Goal: Use online tool/utility: Utilize a website feature to perform a specific function

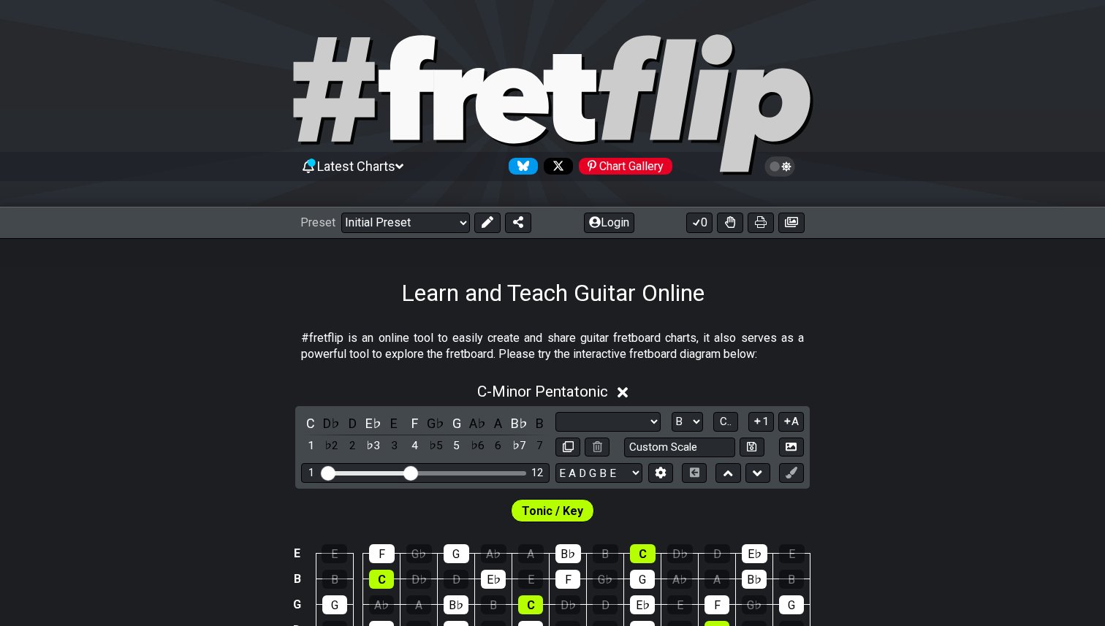
select select "Scale"
select select "B"
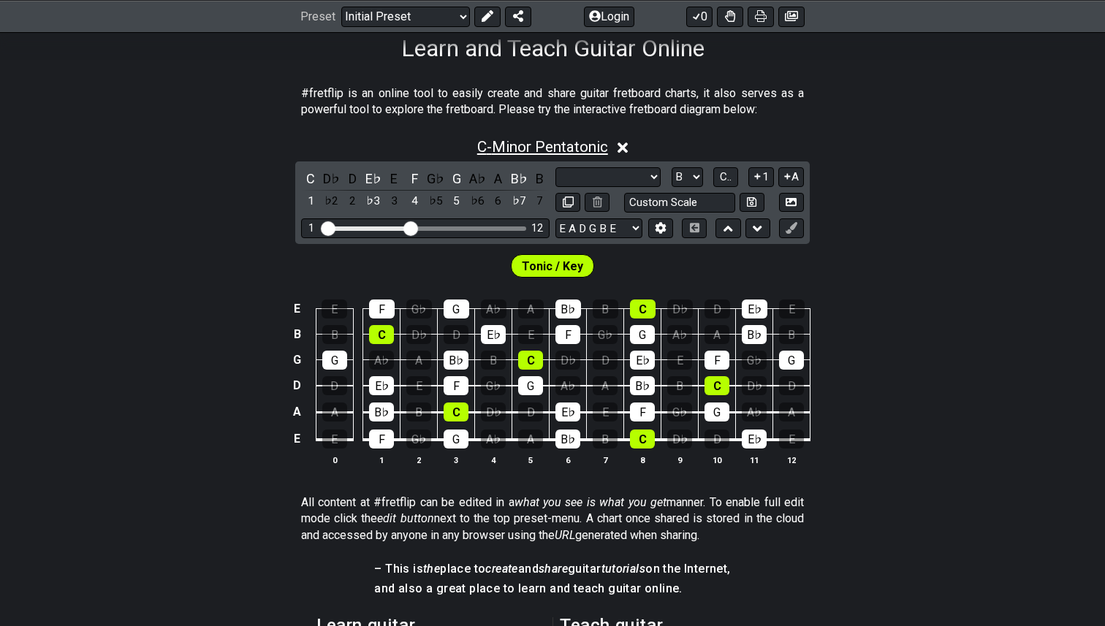
scroll to position [246, 0]
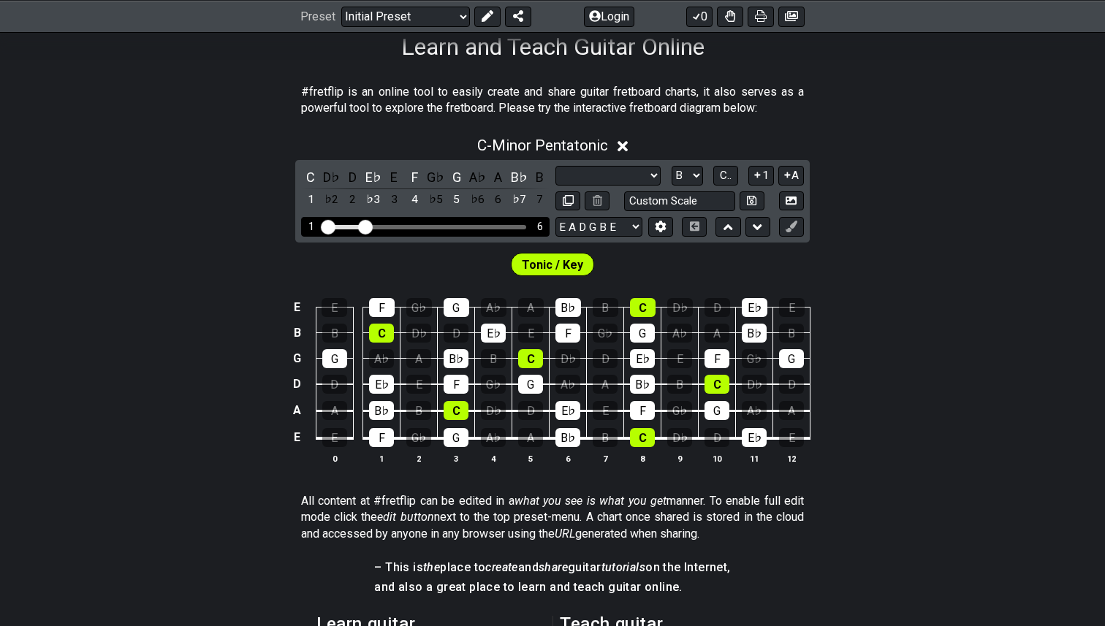
drag, startPoint x: 411, startPoint y: 229, endPoint x: 368, endPoint y: 230, distance: 43.1
click at [368, 226] on input "Visible fret range" at bounding box center [425, 226] width 208 height 0
select select "Minor Pentatonic"
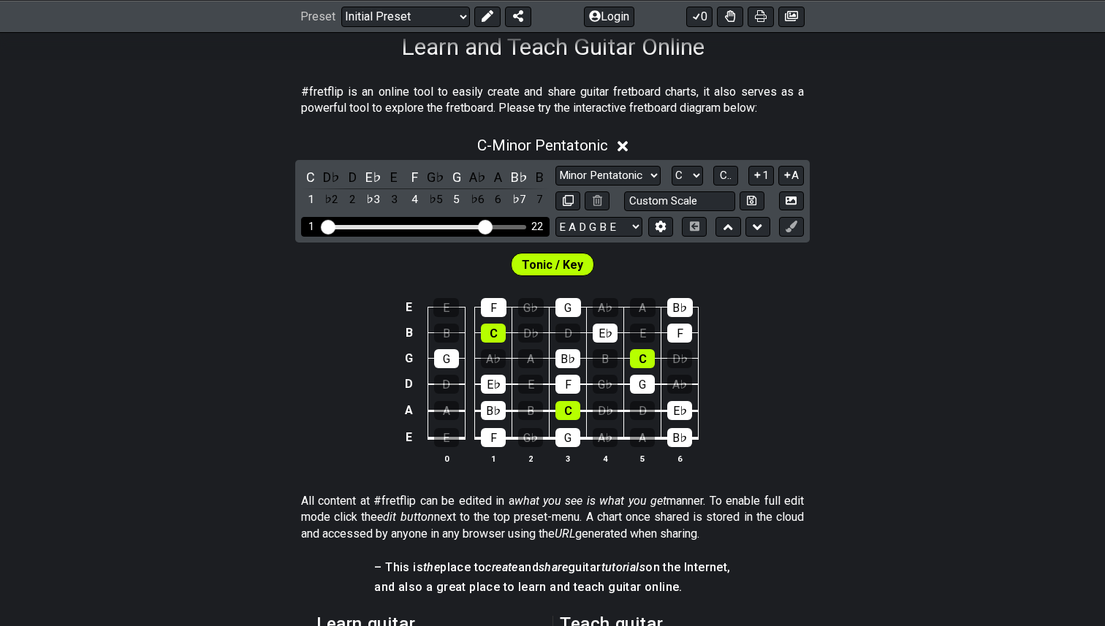
drag, startPoint x: 366, startPoint y: 222, endPoint x: 485, endPoint y: 234, distance: 119.7
click at [485, 226] on input "Visible fret range" at bounding box center [425, 226] width 208 height 0
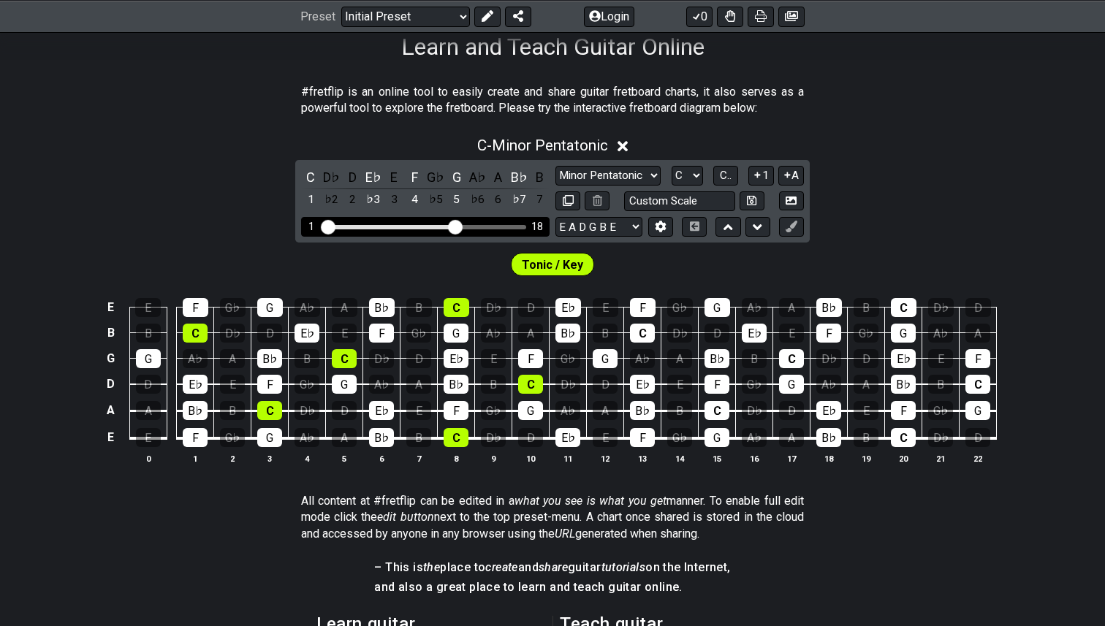
drag, startPoint x: 487, startPoint y: 224, endPoint x: 455, endPoint y: 232, distance: 32.4
click at [455, 226] on input "Visible fret range" at bounding box center [425, 226] width 208 height 0
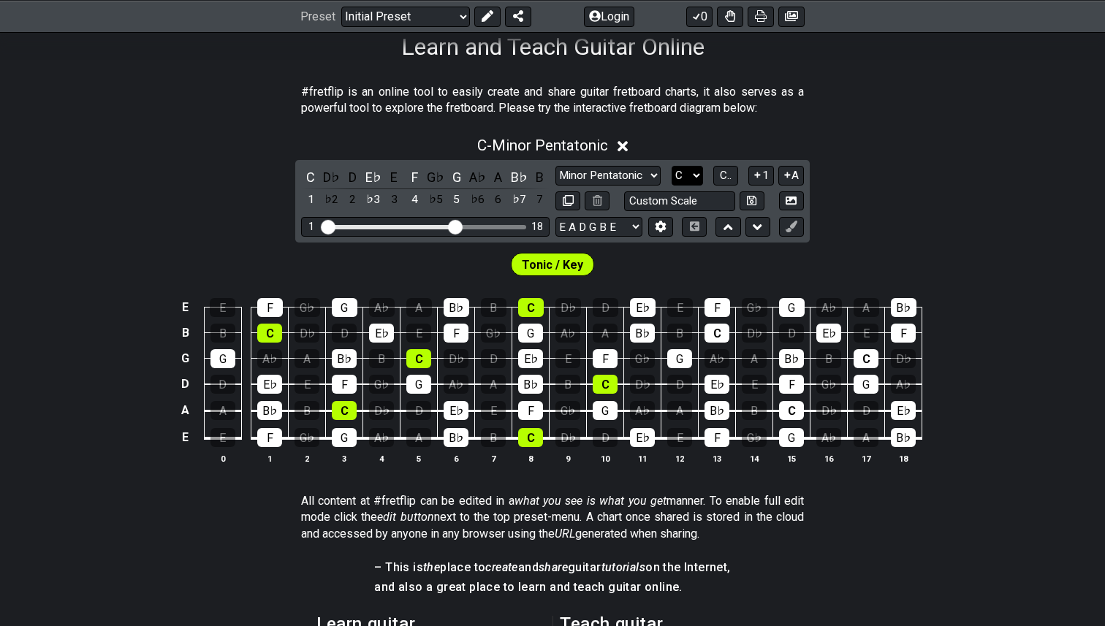
click at [696, 172] on select "A♭ A A♯ B♭ B C C♯ D♭ D D♯ E♭ E F F♯ G♭ G G♯" at bounding box center [686, 176] width 31 height 20
select select "D"
click at [671, 166] on select "A♭ A A♯ B♭ B C C♯ D♭ D D♯ E♭ E F F♯ G♭ G G♯" at bounding box center [686, 176] width 31 height 20
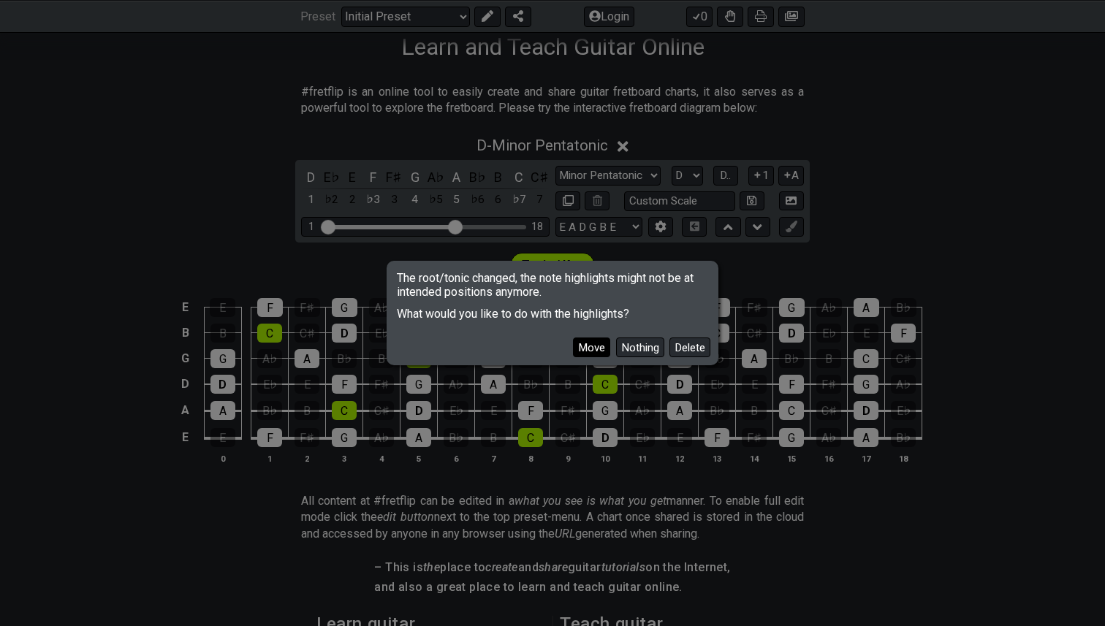
click at [593, 347] on button "Move" at bounding box center [591, 348] width 37 height 20
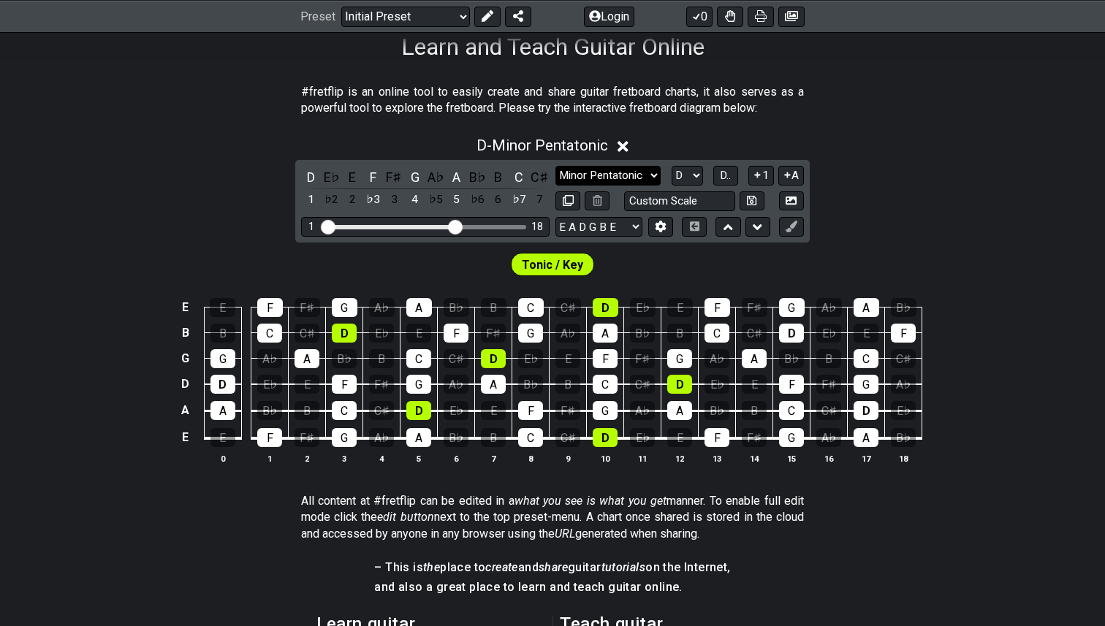
click at [653, 175] on select "Minor Pentatonic Click to edit Minor Pentatonic Major Pentatonic Minor Blues Ma…" at bounding box center [607, 176] width 105 height 20
click at [555, 166] on select "Minor Pentatonic Click to edit Minor Pentatonic Major Pentatonic Minor Blues Ma…" at bounding box center [607, 176] width 105 height 20
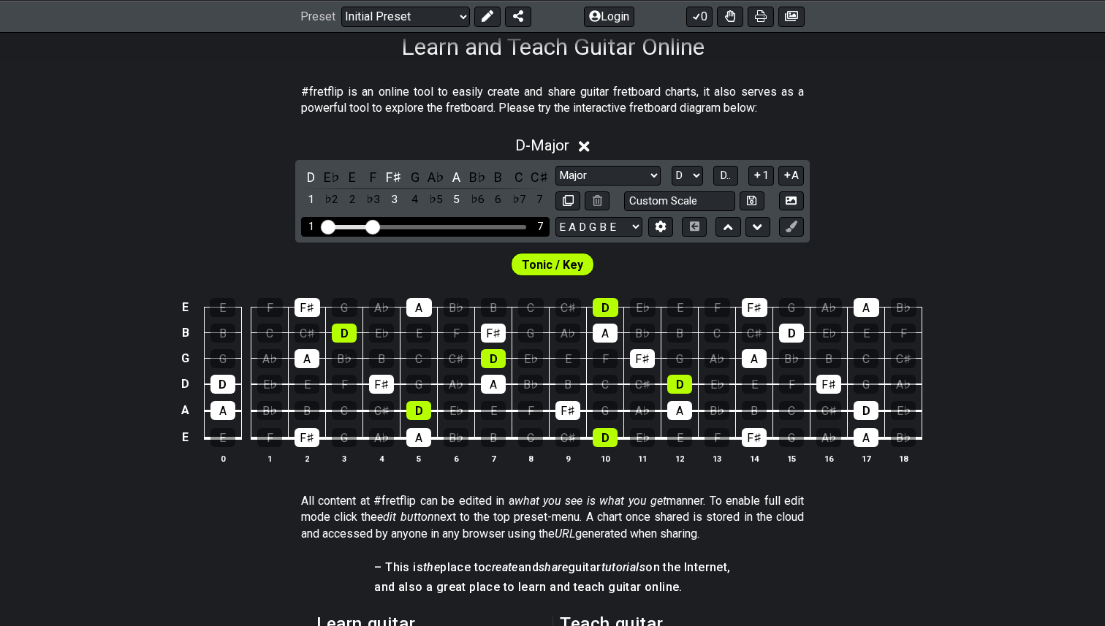
drag, startPoint x: 457, startPoint y: 228, endPoint x: 376, endPoint y: 231, distance: 81.2
click at [376, 226] on input "Visible fret range" at bounding box center [425, 226] width 208 height 0
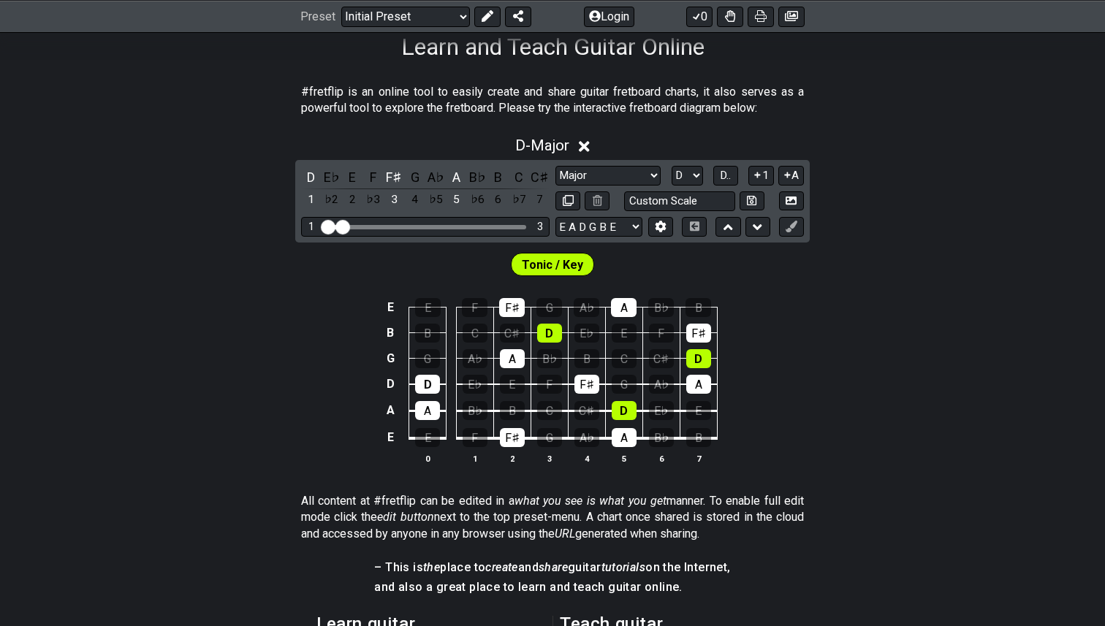
drag, startPoint x: 376, startPoint y: 224, endPoint x: 347, endPoint y: 223, distance: 29.2
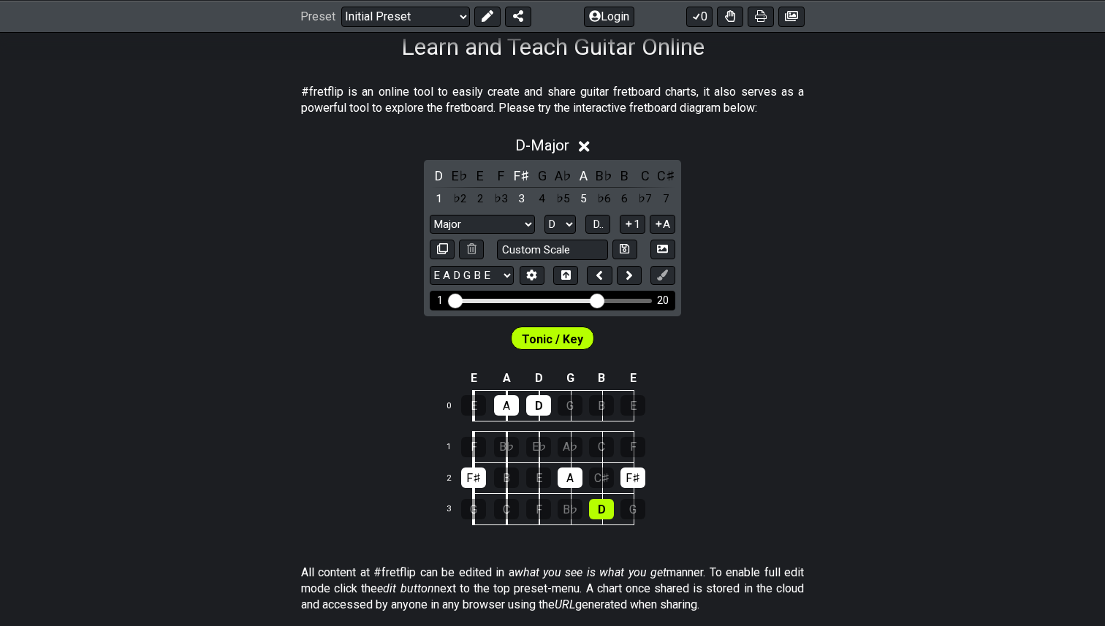
drag, startPoint x: 473, startPoint y: 297, endPoint x: 596, endPoint y: 308, distance: 123.2
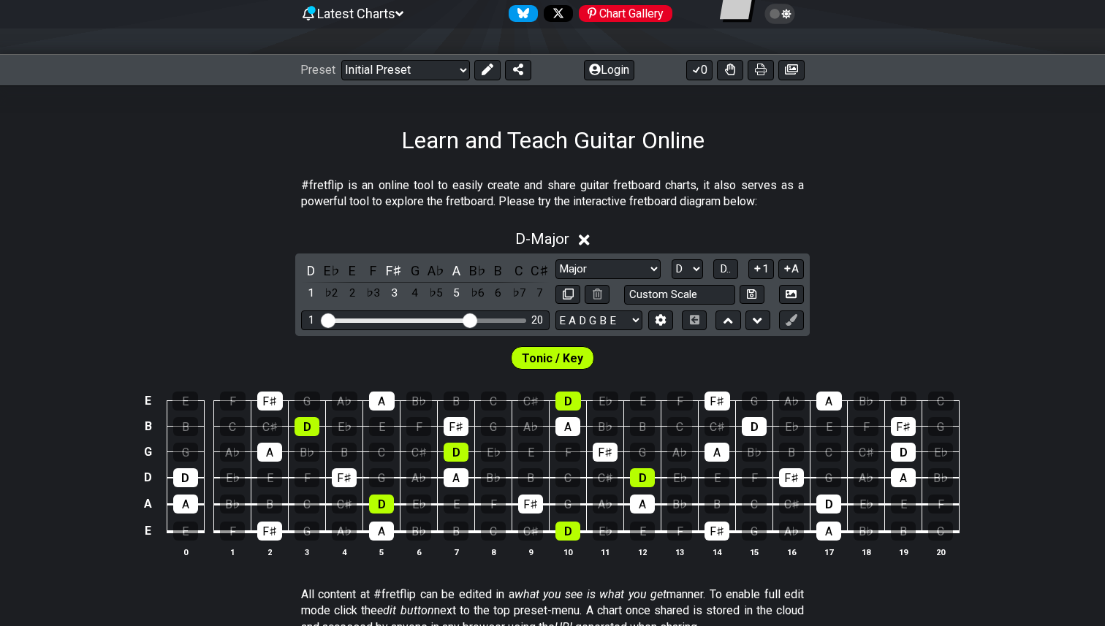
scroll to position [154, 0]
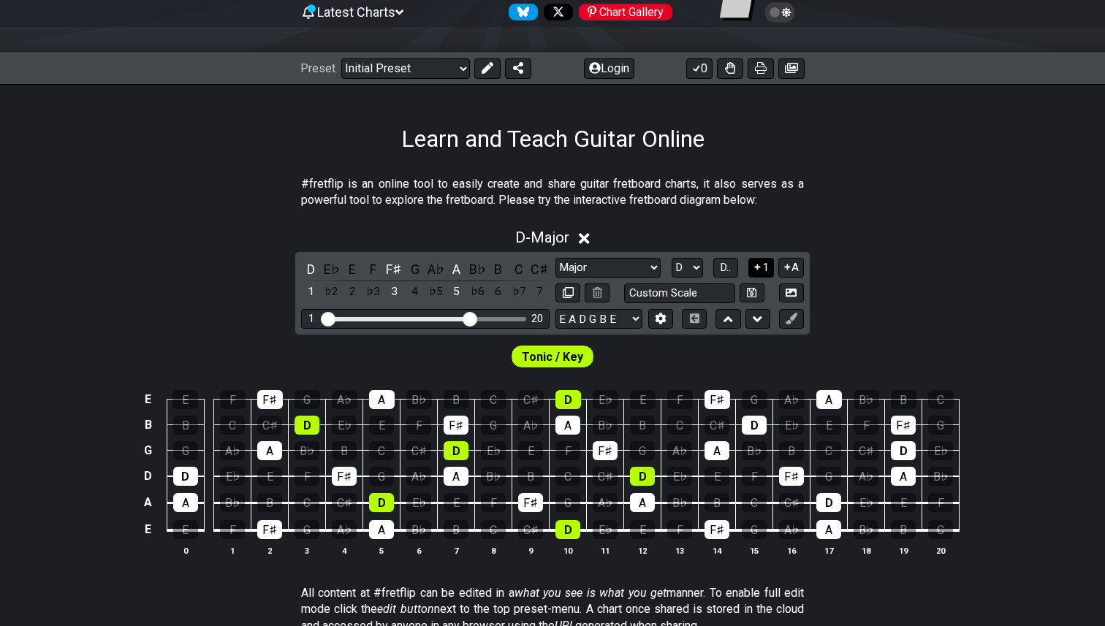
click at [762, 267] on button "1" at bounding box center [760, 268] width 25 height 20
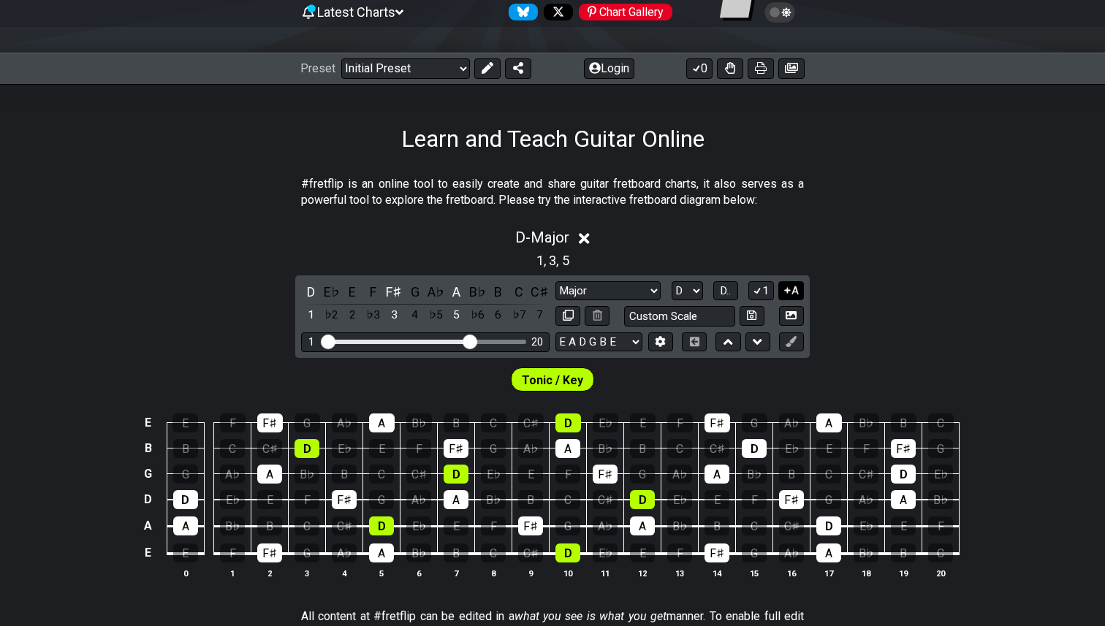
click at [793, 285] on button "A" at bounding box center [791, 291] width 26 height 20
click at [793, 289] on button "A" at bounding box center [791, 291] width 26 height 20
click at [766, 288] on button "1" at bounding box center [760, 291] width 25 height 20
click at [726, 287] on span "D.." at bounding box center [725, 290] width 11 height 13
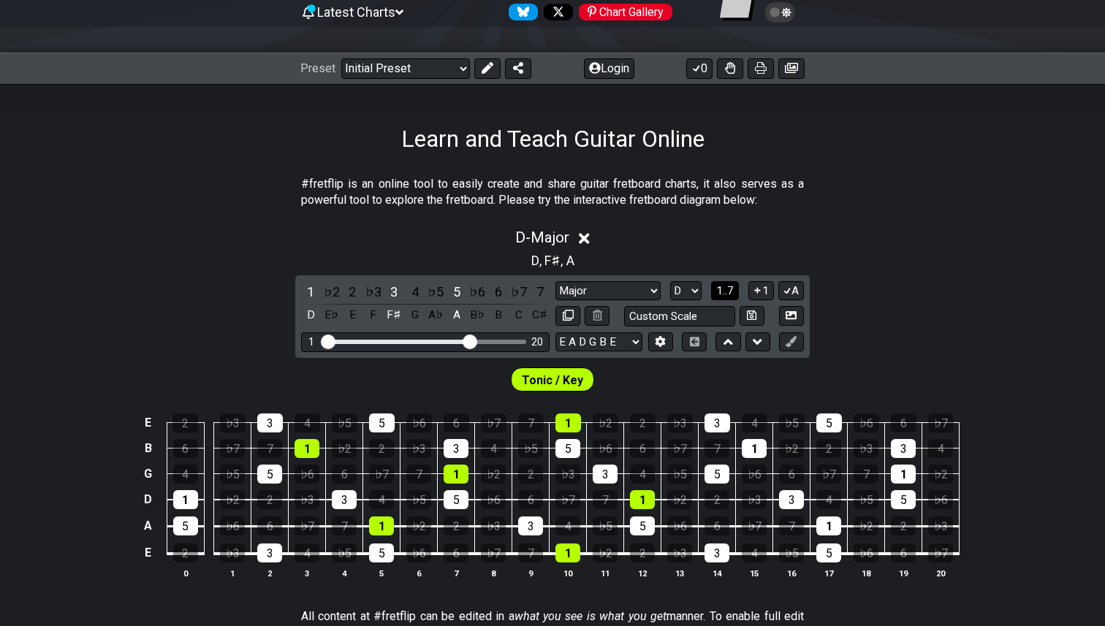
click at [723, 291] on span "1..7" at bounding box center [725, 290] width 18 height 13
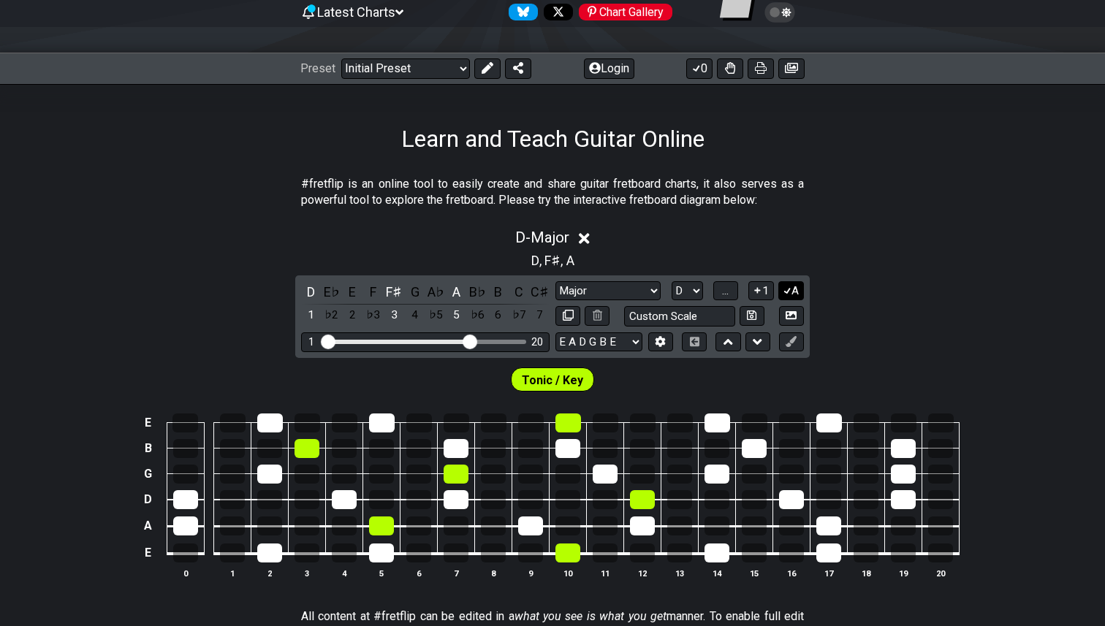
click at [791, 289] on button "A" at bounding box center [791, 291] width 26 height 20
click at [791, 311] on icon at bounding box center [790, 315] width 11 height 8
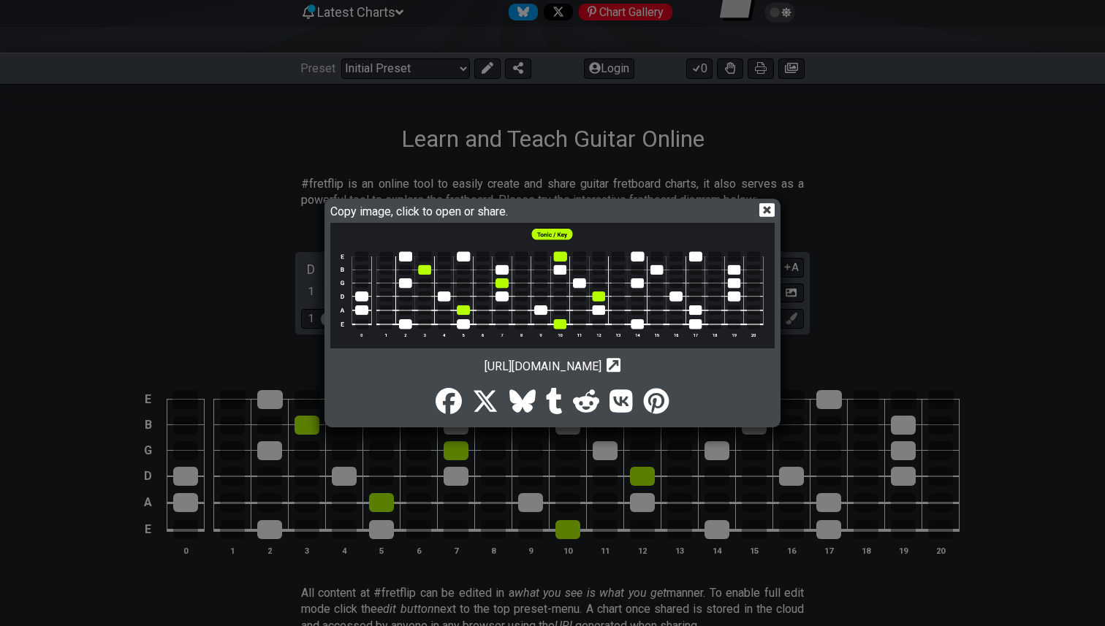
click at [769, 210] on icon at bounding box center [766, 211] width 15 height 14
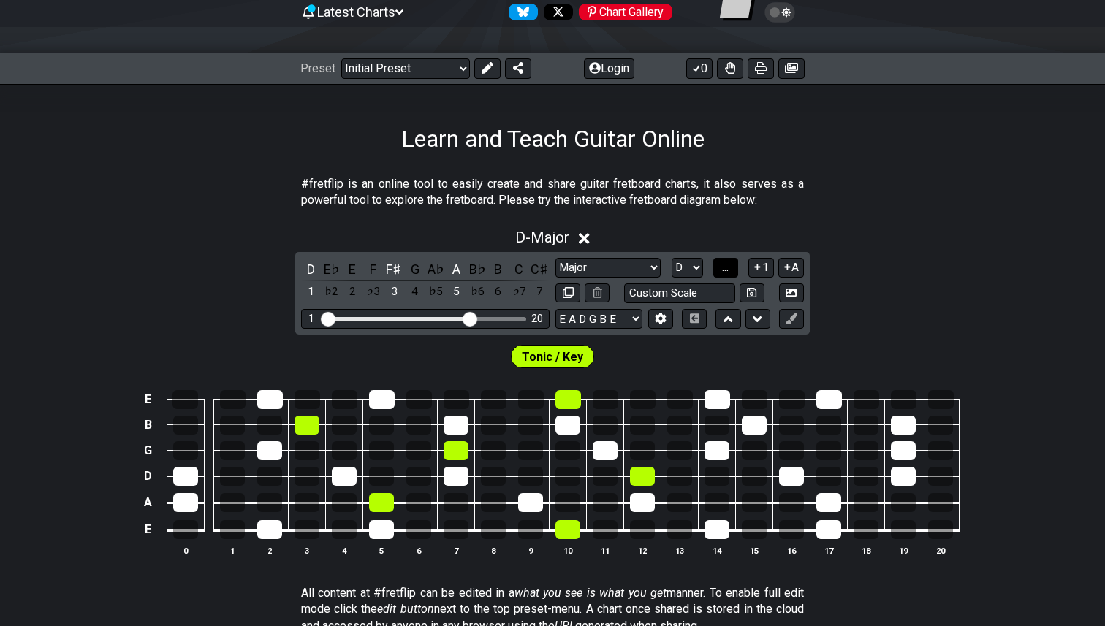
click at [727, 267] on span "..." at bounding box center [725, 267] width 7 height 13
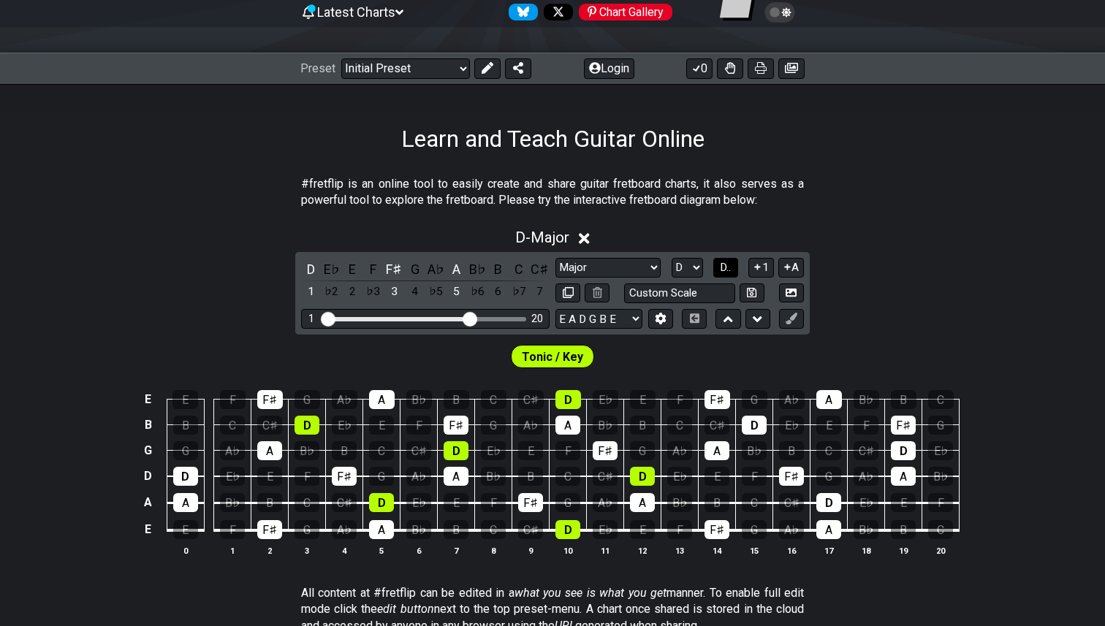
click at [727, 265] on span "D.." at bounding box center [725, 267] width 11 height 13
click at [727, 265] on span "1..7" at bounding box center [725, 267] width 18 height 13
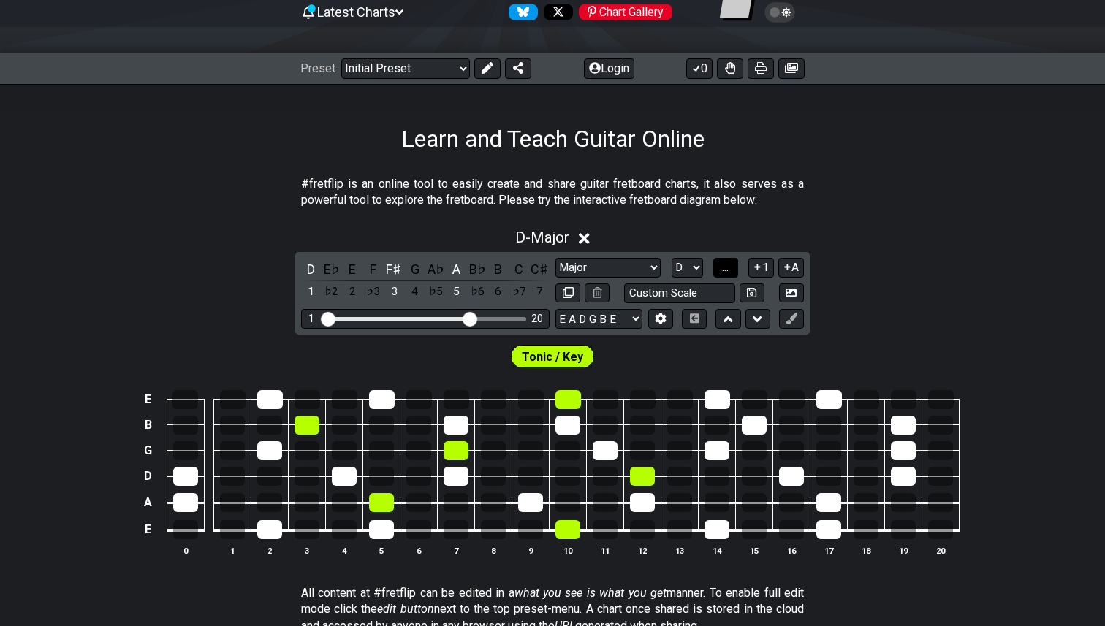
click at [727, 266] on span "..." at bounding box center [725, 267] width 7 height 13
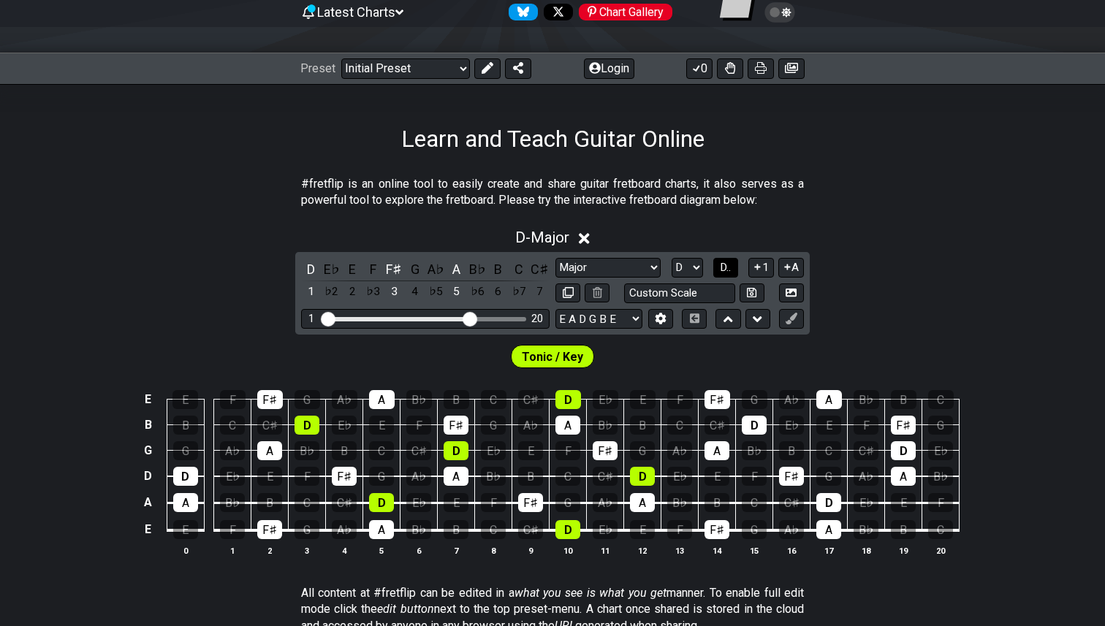
click at [727, 265] on span "D.." at bounding box center [725, 267] width 11 height 13
click at [727, 265] on span "1..7" at bounding box center [725, 267] width 18 height 13
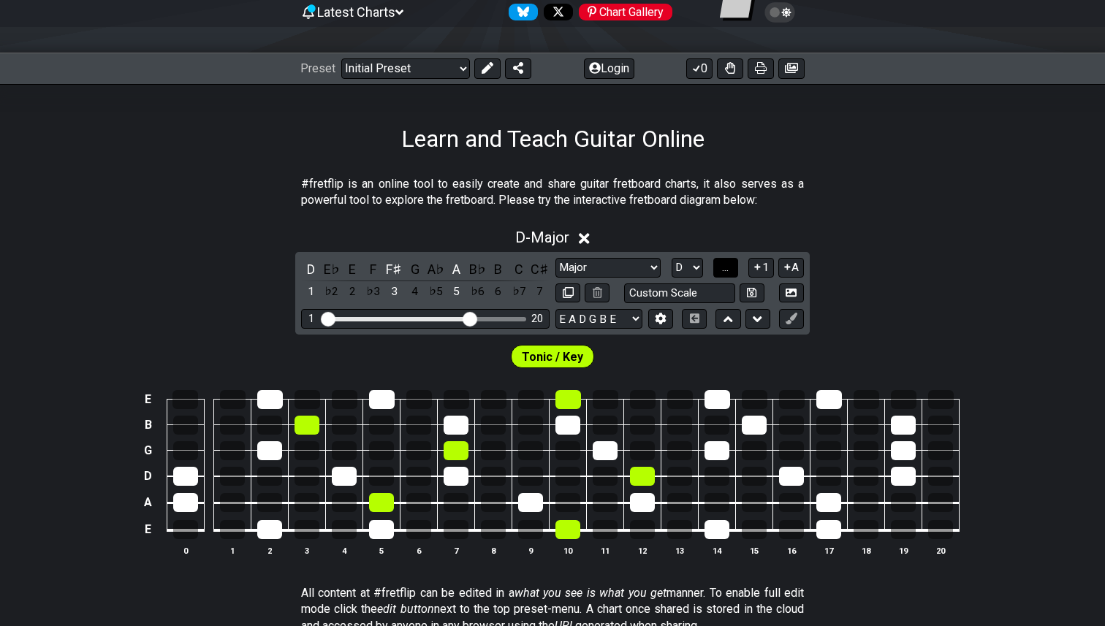
click at [727, 265] on span "..." at bounding box center [725, 267] width 7 height 13
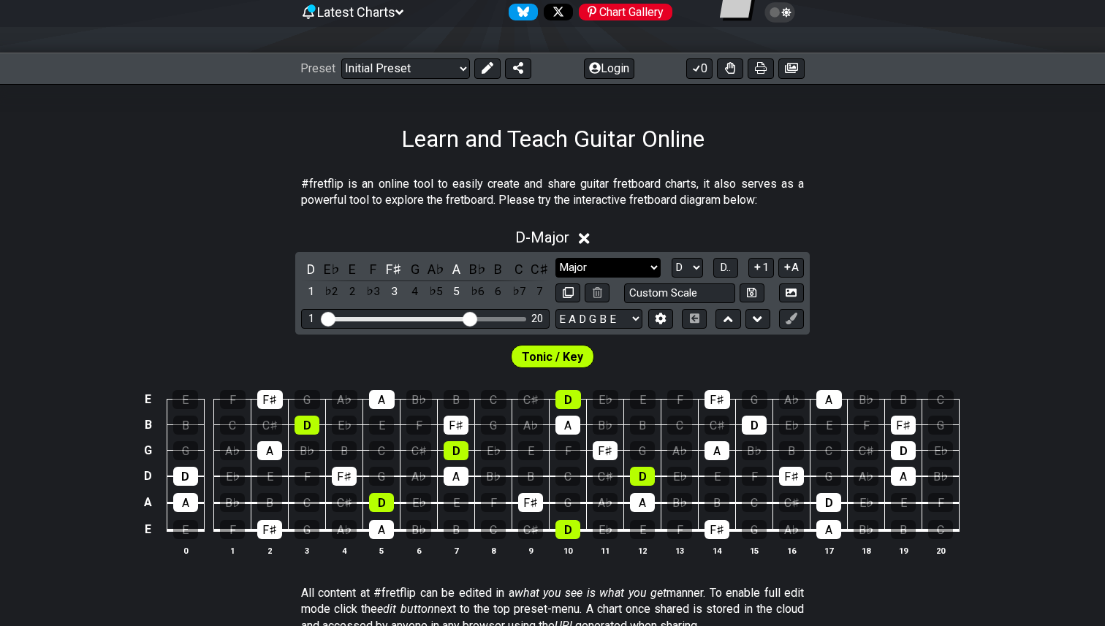
click at [655, 267] on select "Minor Pentatonic Click to edit Minor Pentatonic Major Pentatonic Minor Blues Ma…" at bounding box center [607, 268] width 105 height 20
click at [654, 267] on select "Minor Pentatonic Click to edit Minor Pentatonic Major Pentatonic Minor Blues Ma…" at bounding box center [607, 268] width 105 height 20
select select "Minor"
click at [555, 258] on select "Minor Pentatonic Click to edit Minor Pentatonic Major Pentatonic Minor Blues Ma…" at bounding box center [607, 268] width 105 height 20
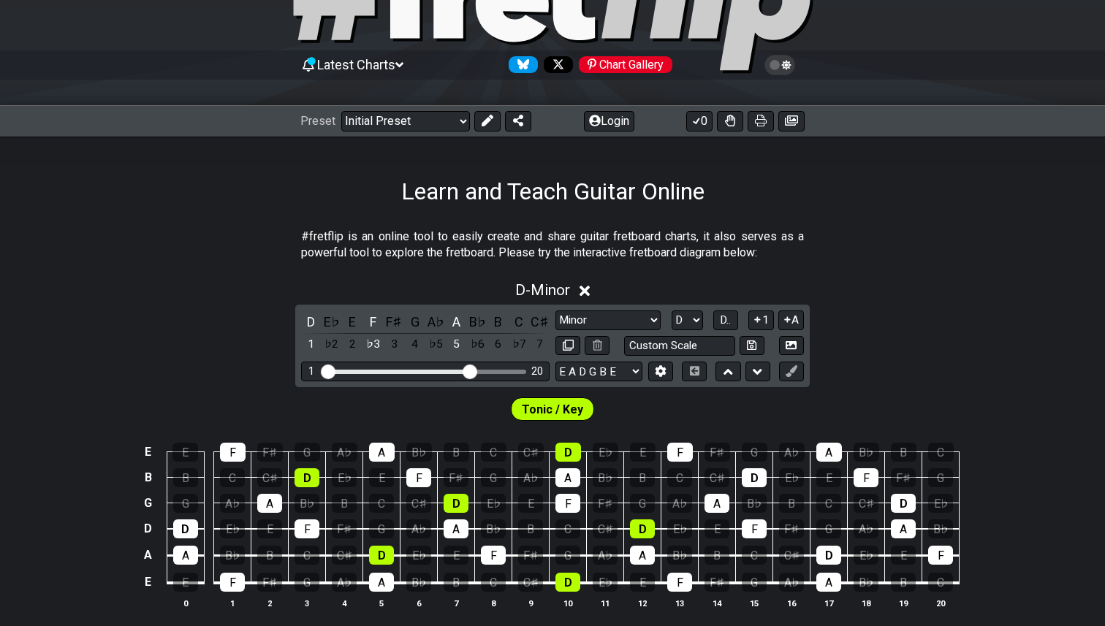
scroll to position [97, 0]
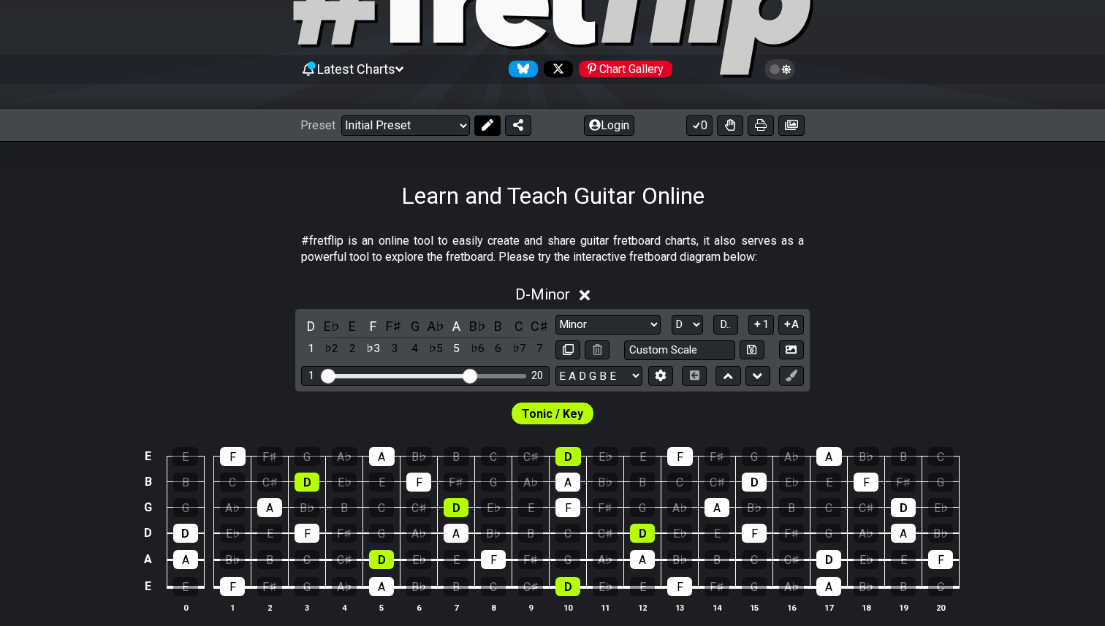
click at [487, 120] on icon at bounding box center [488, 125] width 12 height 12
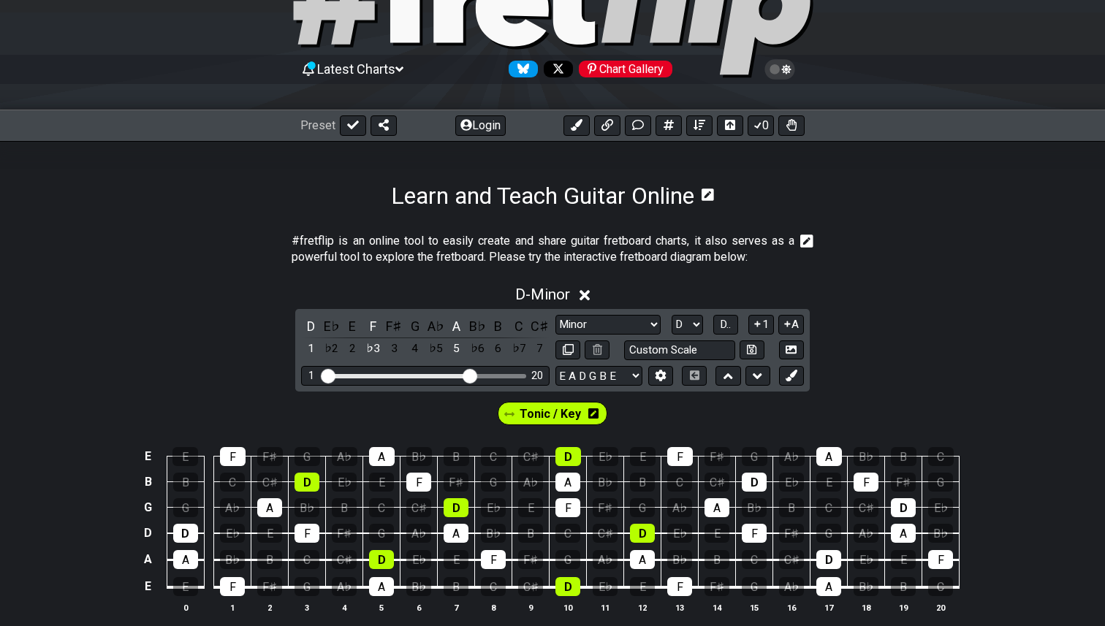
click at [592, 414] on icon at bounding box center [593, 413] width 10 height 10
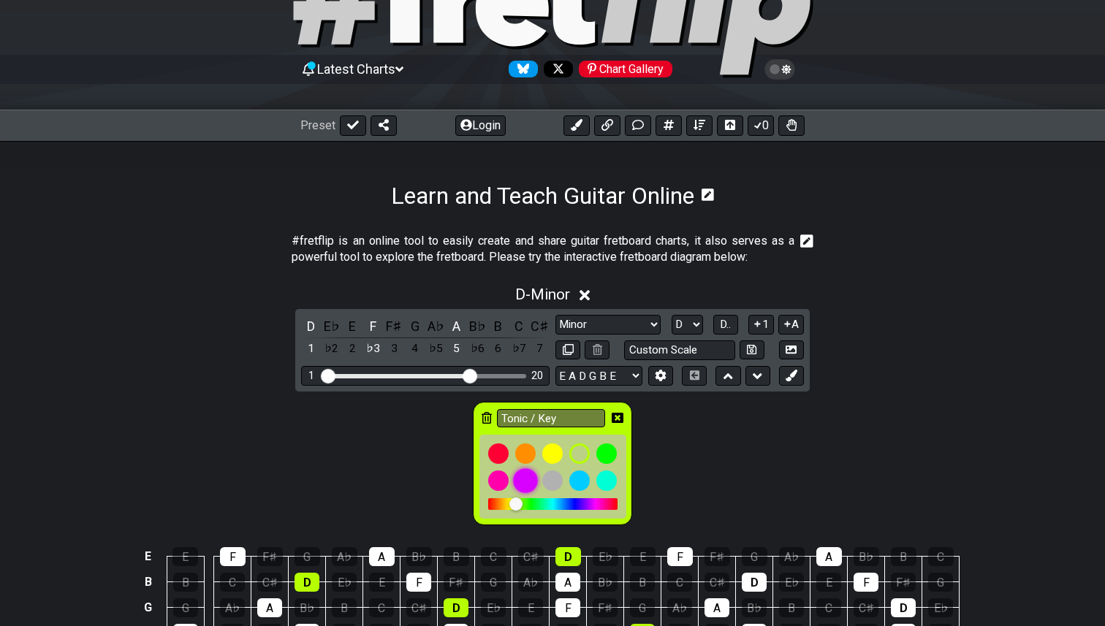
click at [523, 472] on div at bounding box center [525, 480] width 25 height 25
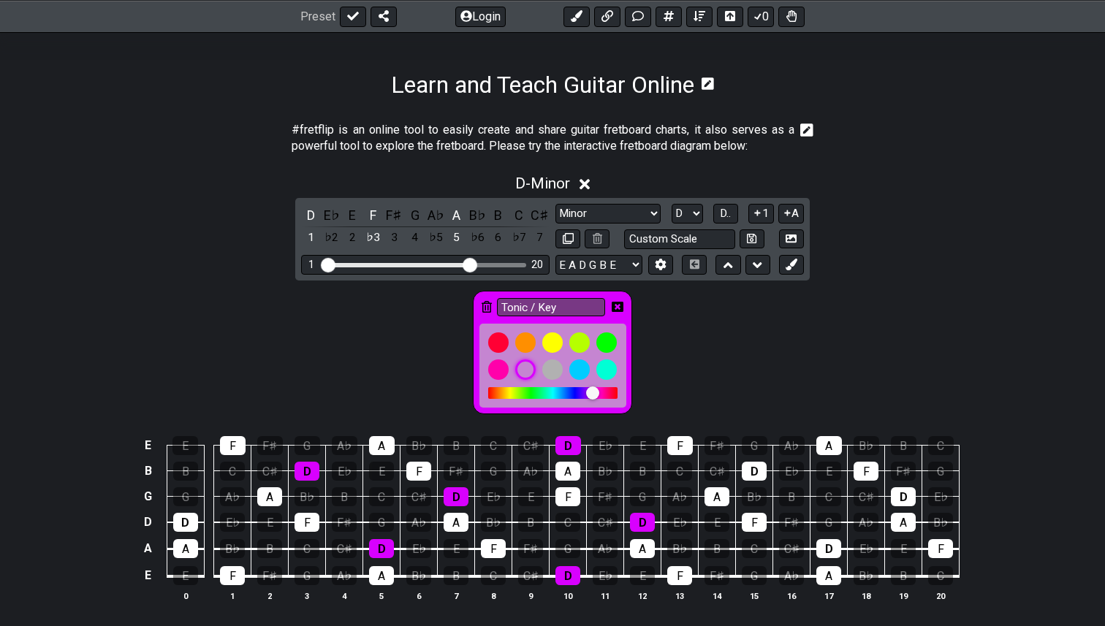
scroll to position [0, 0]
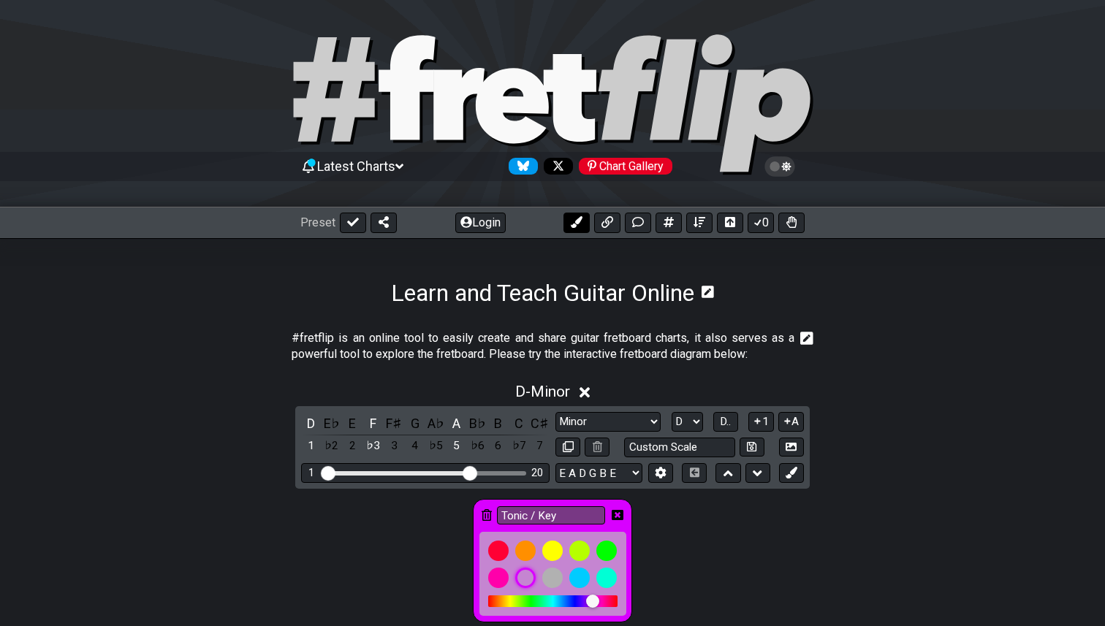
click at [576, 221] on icon at bounding box center [577, 222] width 12 height 12
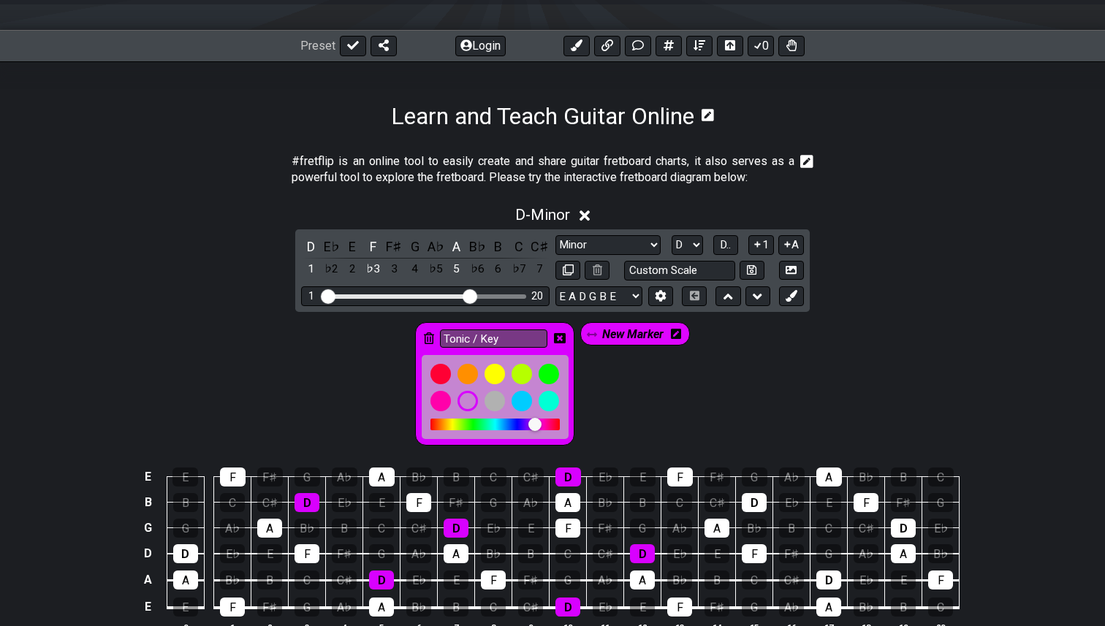
scroll to position [218, 0]
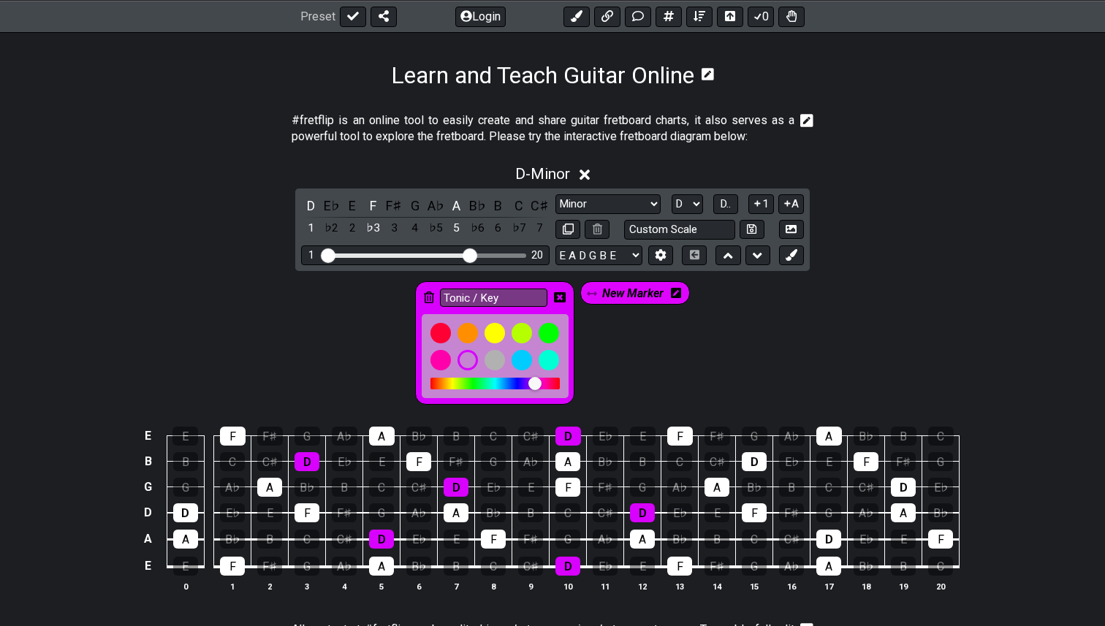
click at [640, 301] on span "New Marker" at bounding box center [632, 293] width 61 height 21
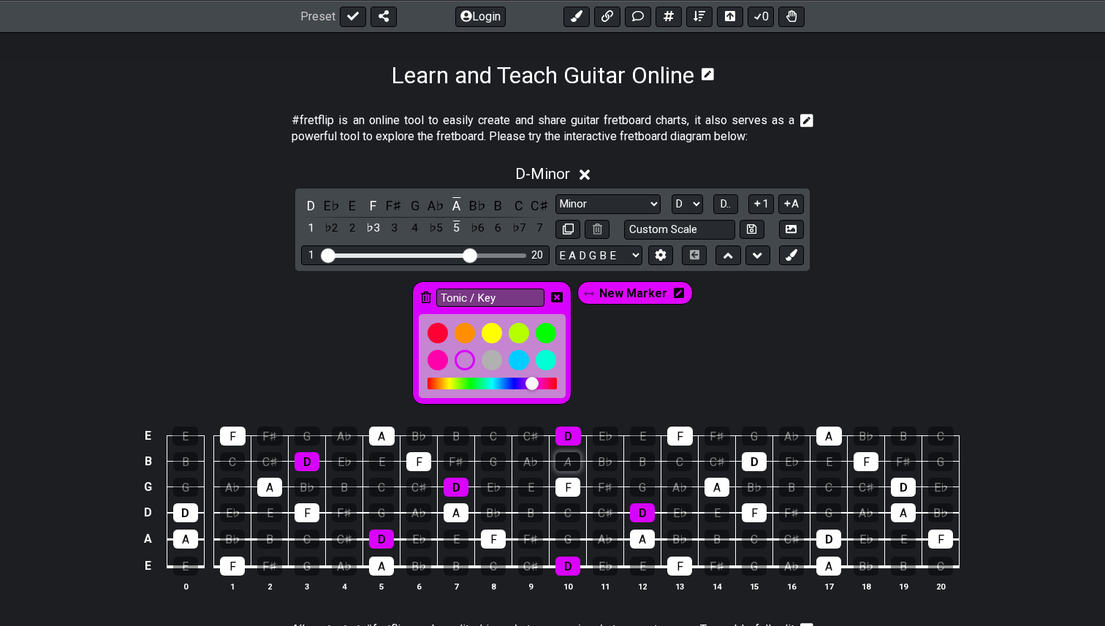
click at [571, 454] on div "A" at bounding box center [567, 461] width 25 height 19
click at [637, 291] on span "New Marker" at bounding box center [633, 293] width 68 height 21
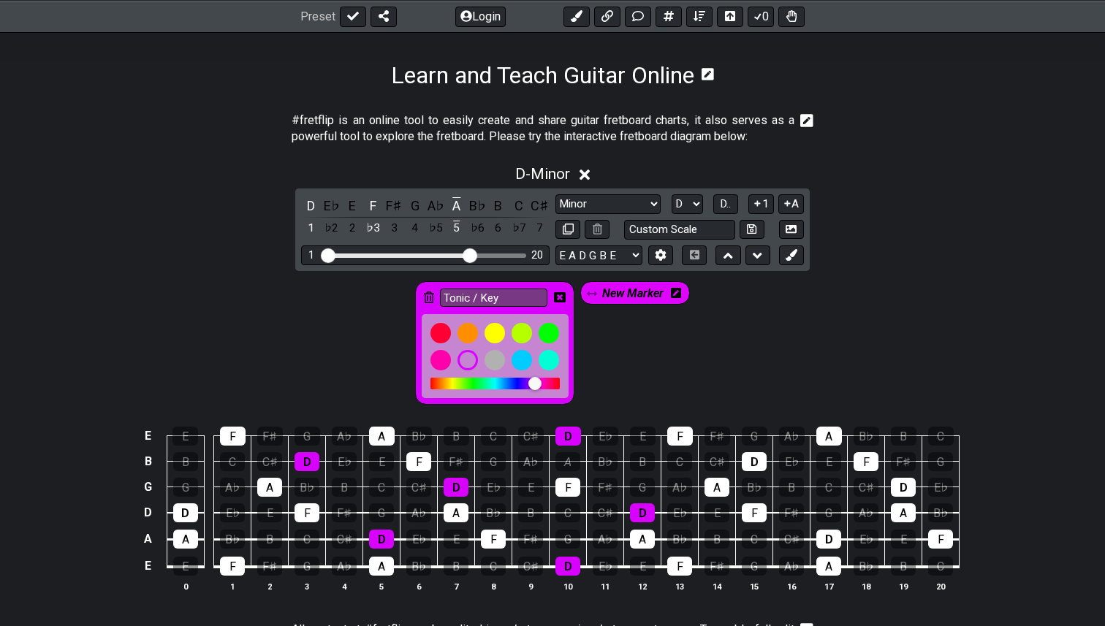
click at [675, 293] on icon at bounding box center [676, 293] width 10 height 12
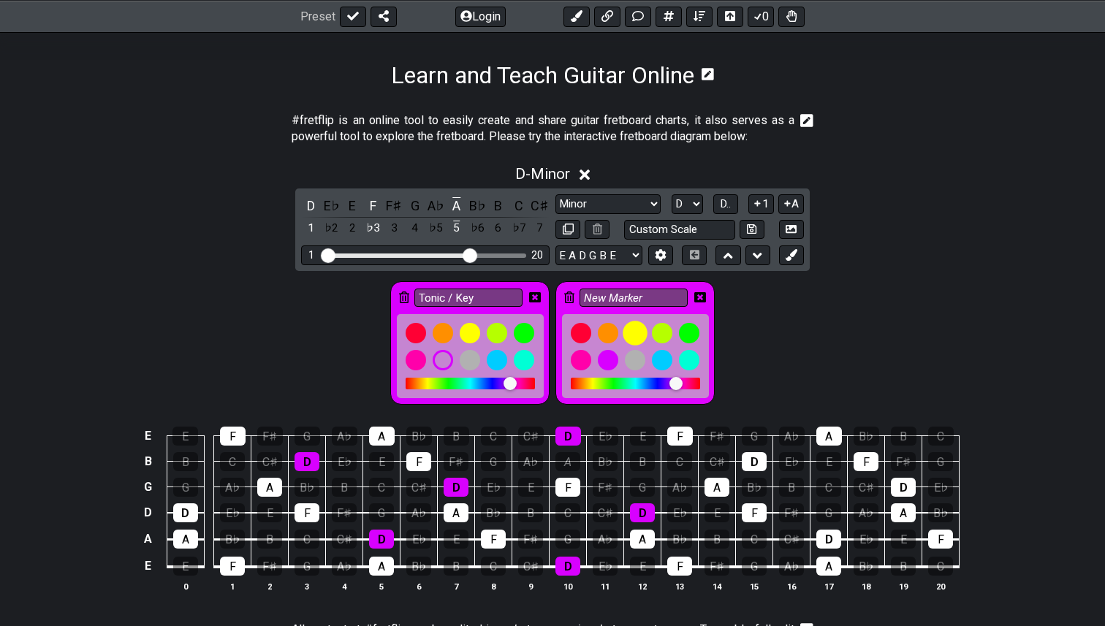
click at [636, 333] on div at bounding box center [635, 333] width 25 height 25
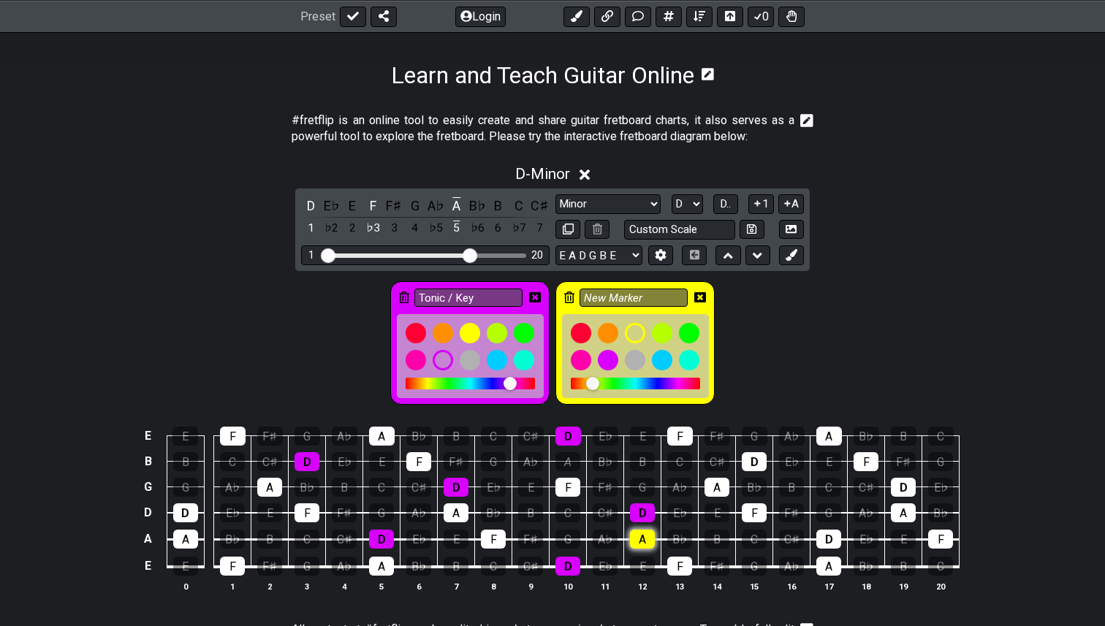
click at [636, 533] on div "A" at bounding box center [642, 539] width 25 height 19
click at [449, 507] on div "A" at bounding box center [456, 512] width 25 height 19
click at [376, 432] on div "A" at bounding box center [382, 436] width 26 height 19
click at [267, 482] on div "A" at bounding box center [269, 487] width 25 height 19
click at [178, 536] on div "A" at bounding box center [185, 539] width 25 height 19
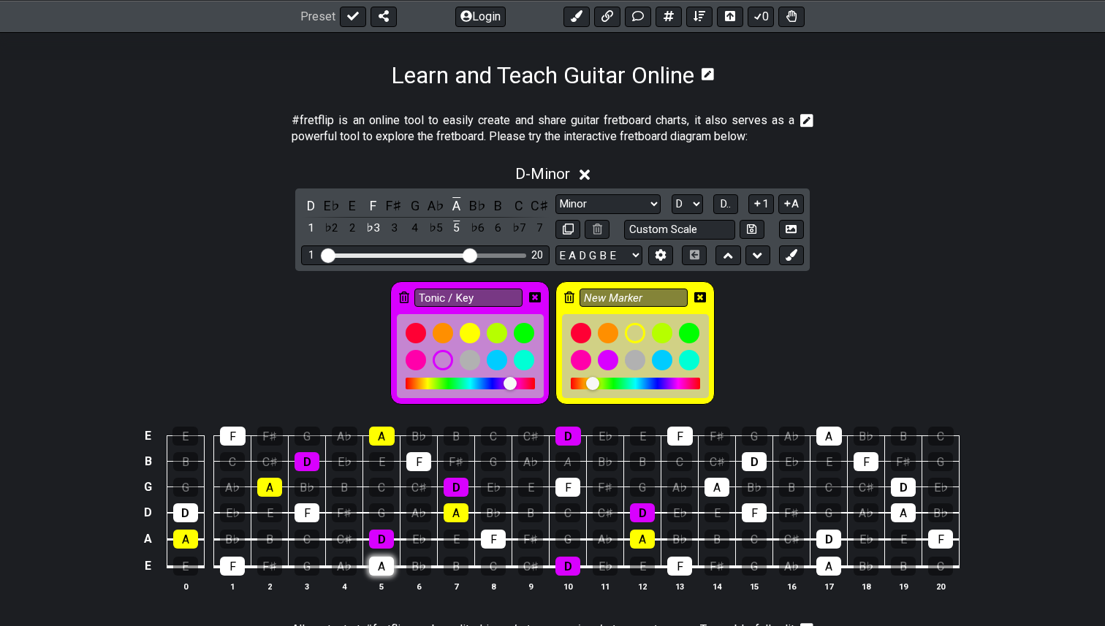
click at [377, 563] on div "A" at bounding box center [381, 566] width 25 height 19
click at [714, 479] on div "A" at bounding box center [716, 487] width 25 height 19
click at [826, 566] on div "A" at bounding box center [828, 566] width 25 height 19
click at [829, 430] on div "A" at bounding box center [829, 436] width 26 height 19
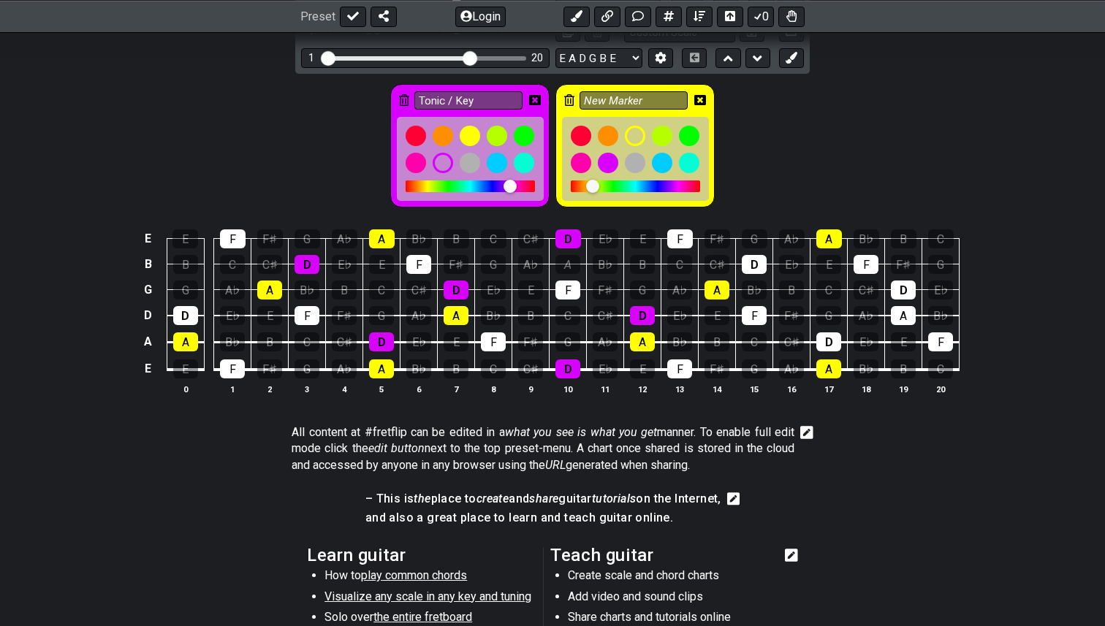
scroll to position [431, 0]
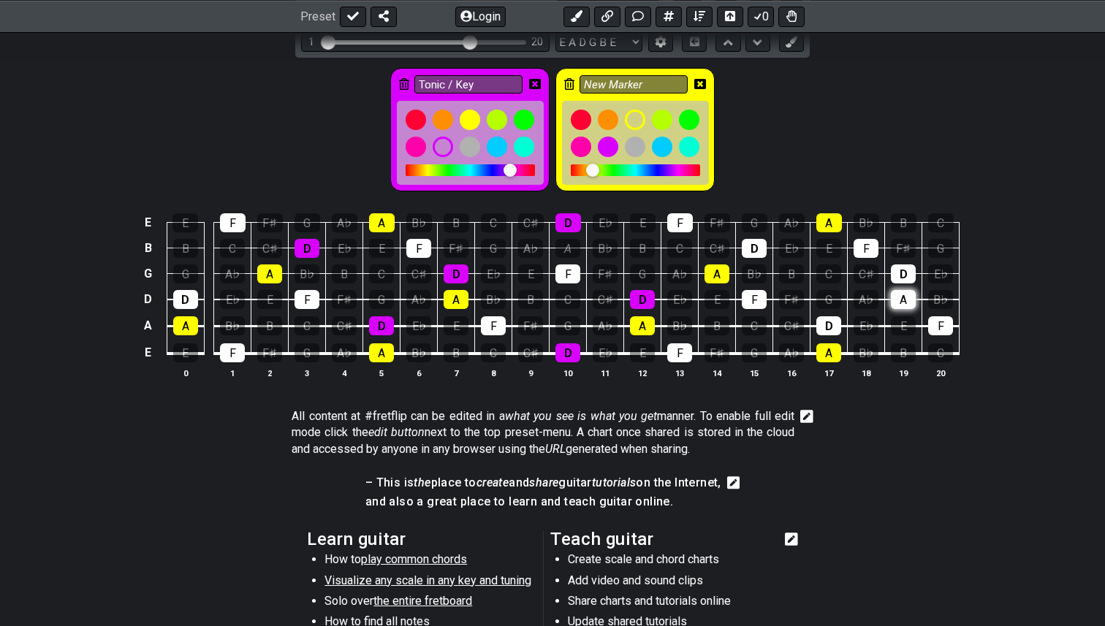
click at [897, 296] on div "A" at bounding box center [903, 299] width 25 height 19
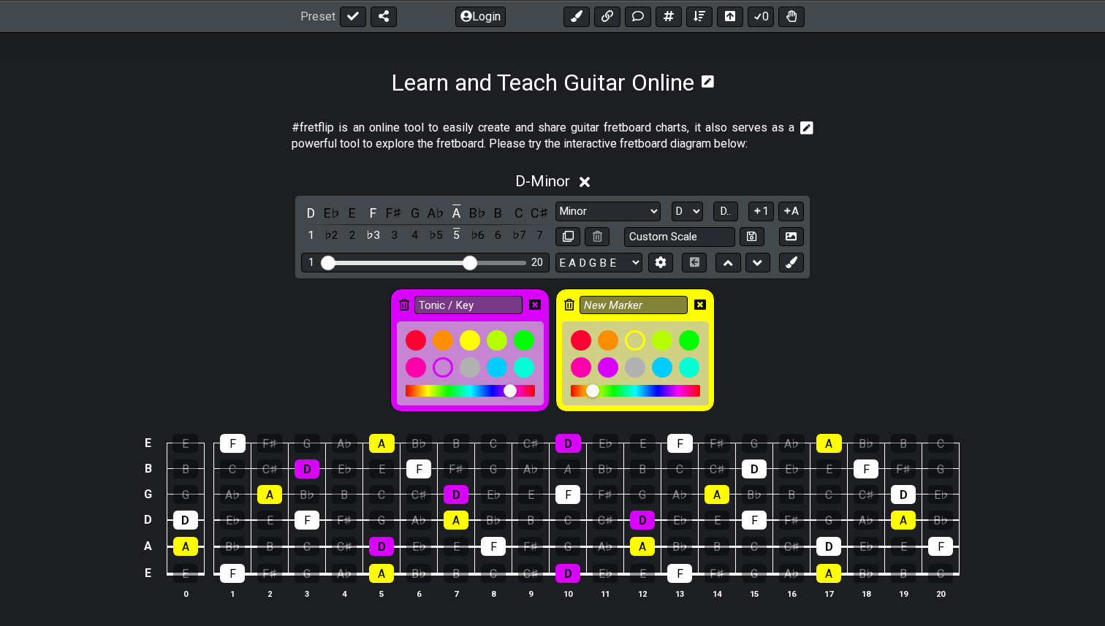
scroll to position [202, 0]
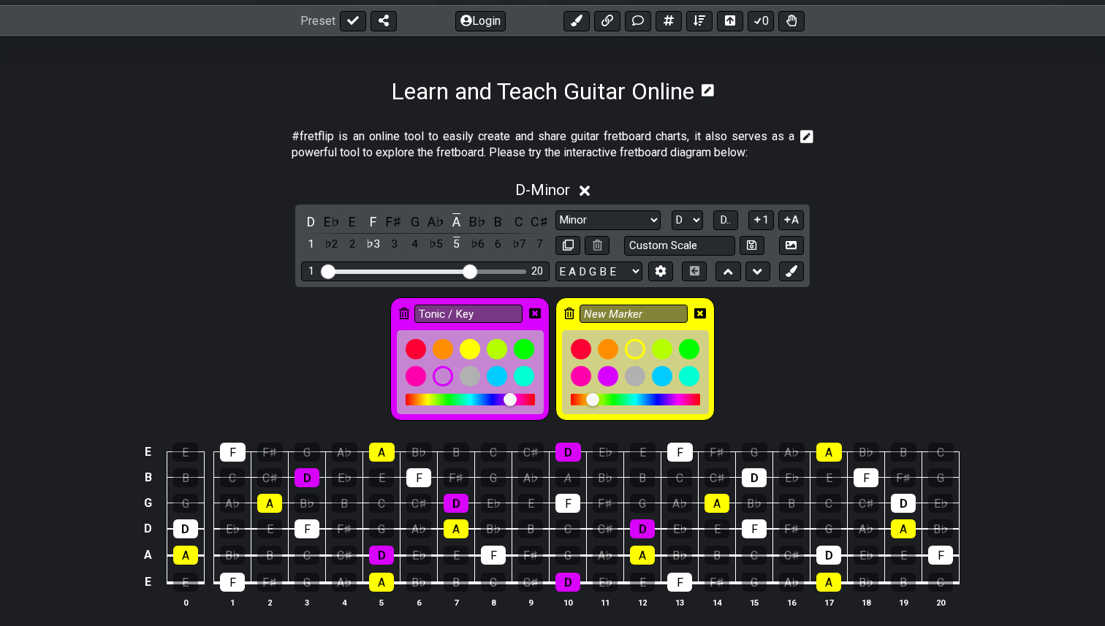
click at [730, 455] on td "C♯" at bounding box center [717, 465] width 37 height 26
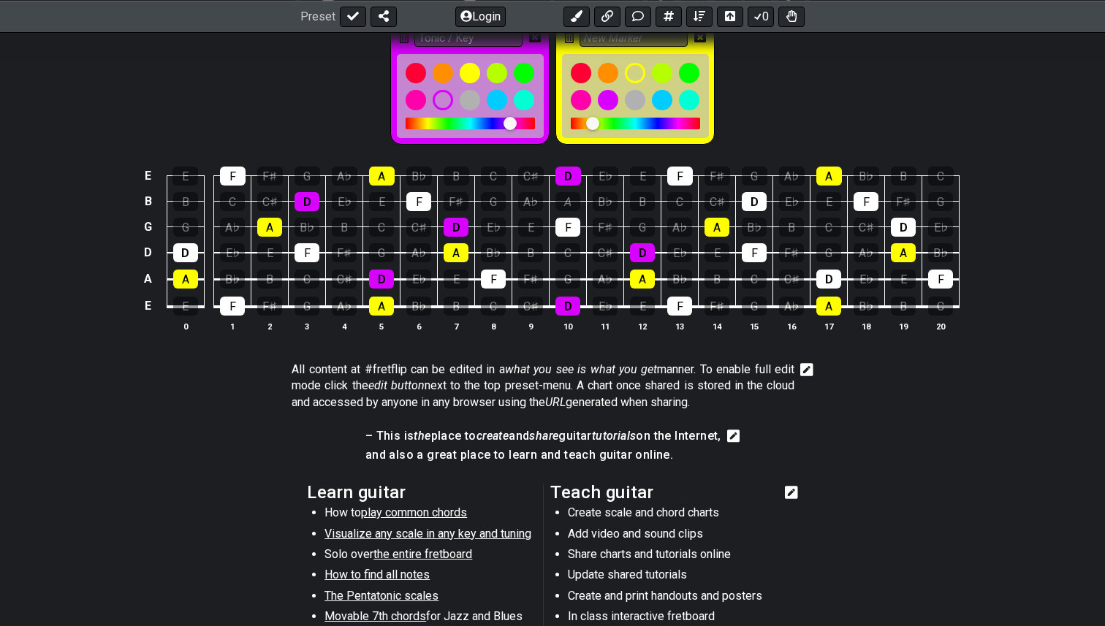
scroll to position [477, 0]
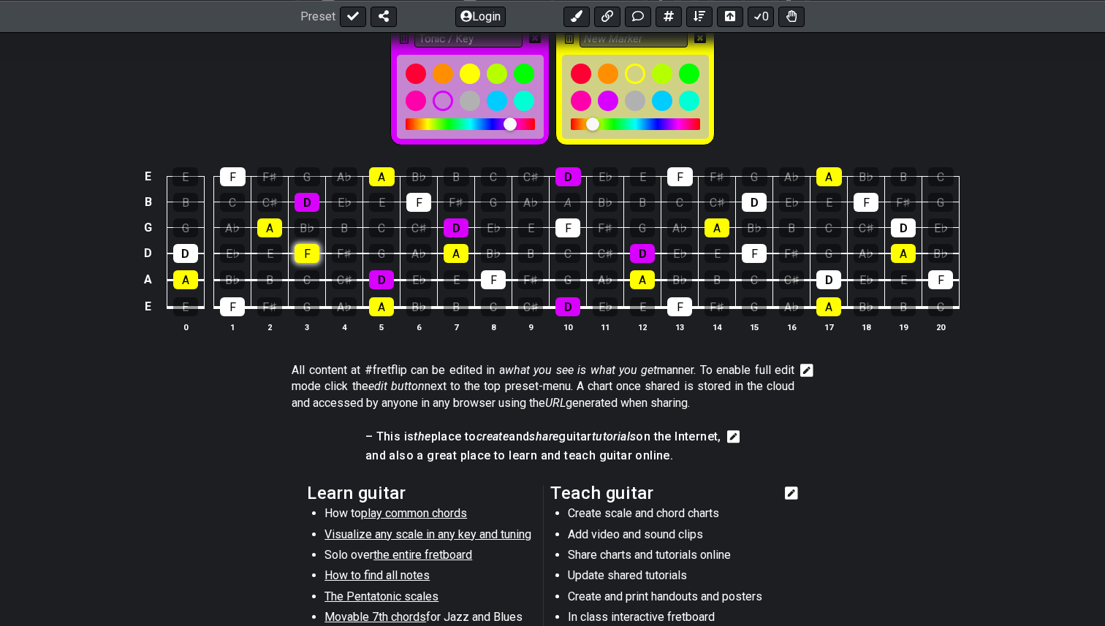
click at [305, 250] on div "F" at bounding box center [306, 253] width 25 height 19
click at [305, 251] on div "F" at bounding box center [306, 253] width 25 height 19
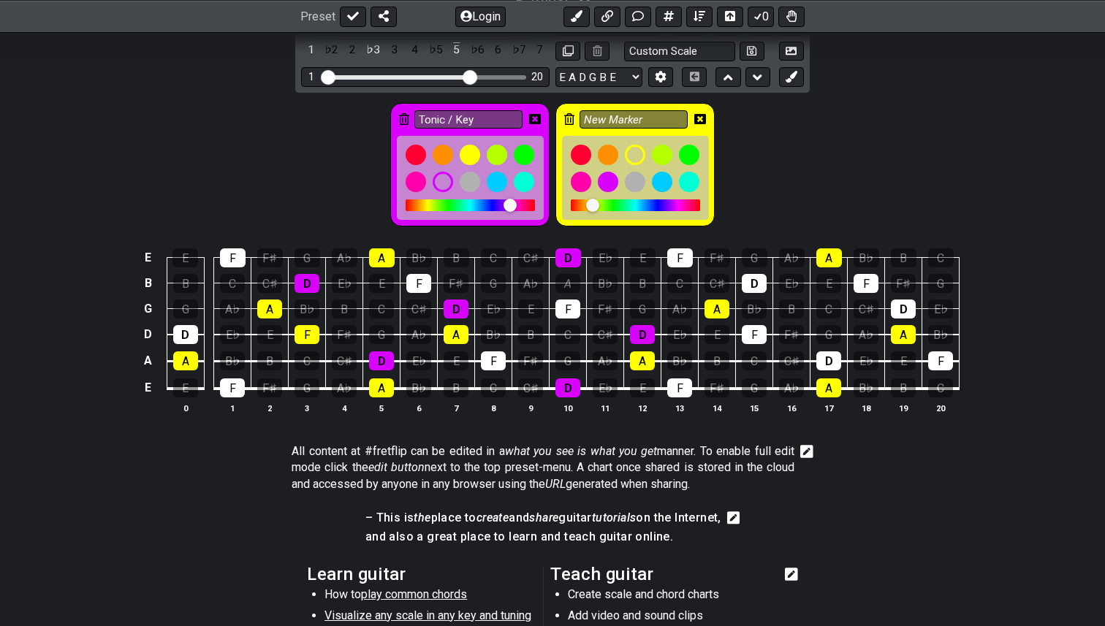
scroll to position [400, 0]
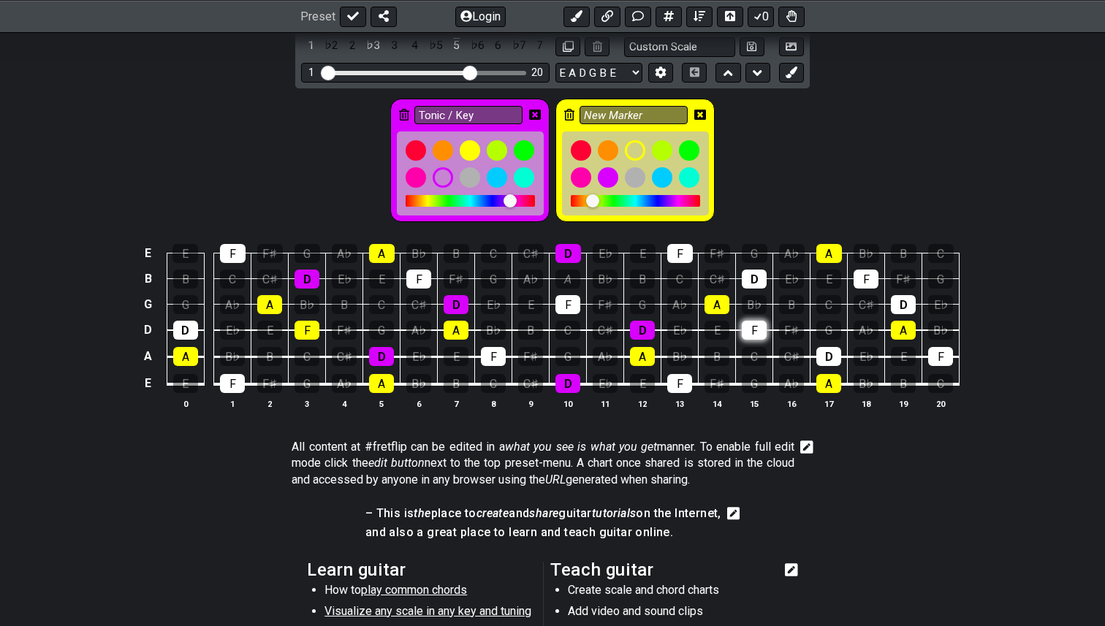
click at [753, 334] on div "F" at bounding box center [754, 330] width 25 height 19
click at [755, 329] on div "F" at bounding box center [754, 330] width 25 height 19
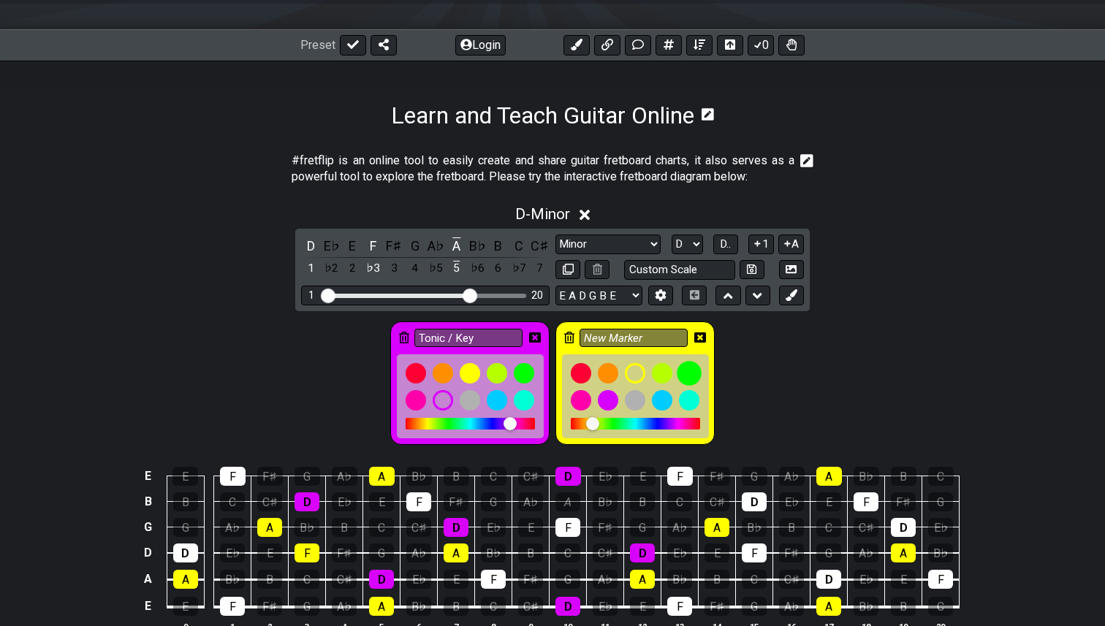
scroll to position [182, 0]
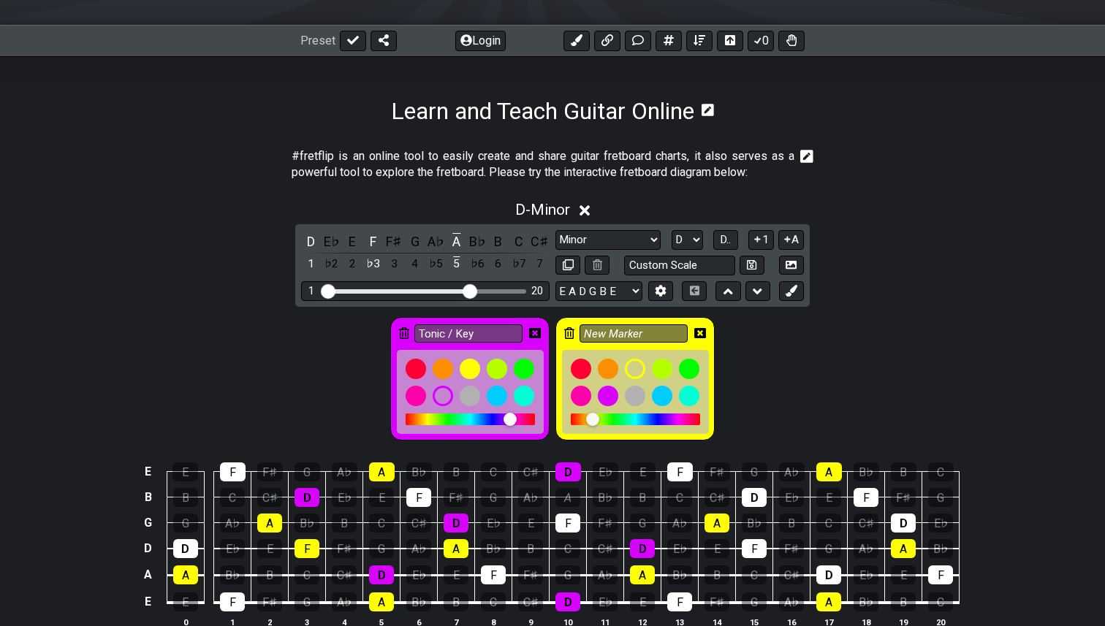
click at [614, 420] on div at bounding box center [635, 420] width 129 height 12
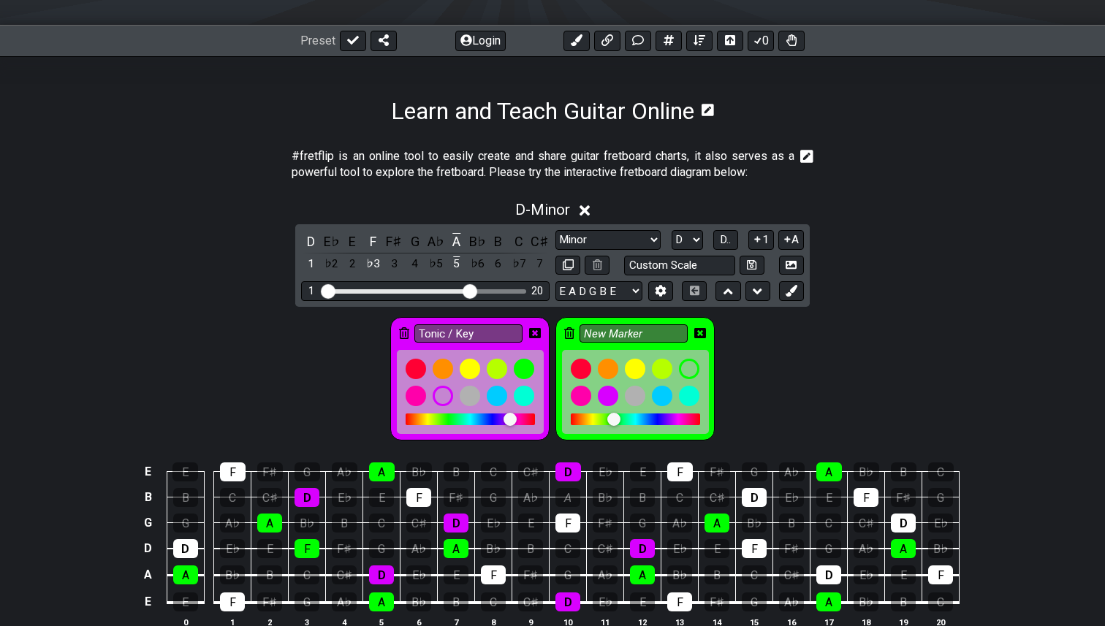
click at [601, 418] on div at bounding box center [635, 420] width 129 height 12
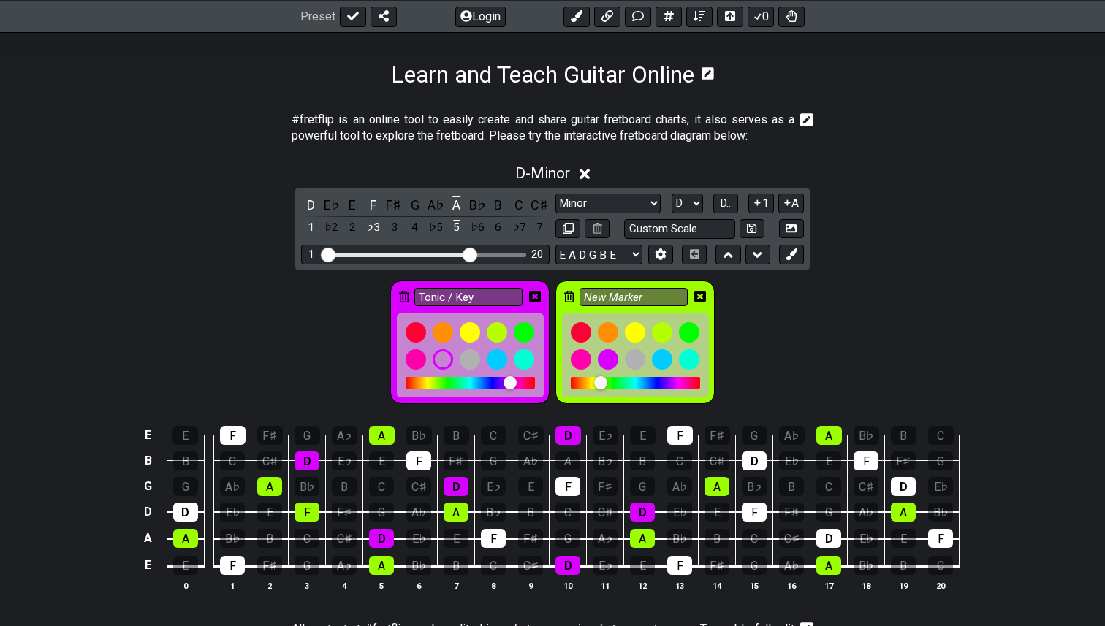
scroll to position [0, 0]
